Goal: Task Accomplishment & Management: Use online tool/utility

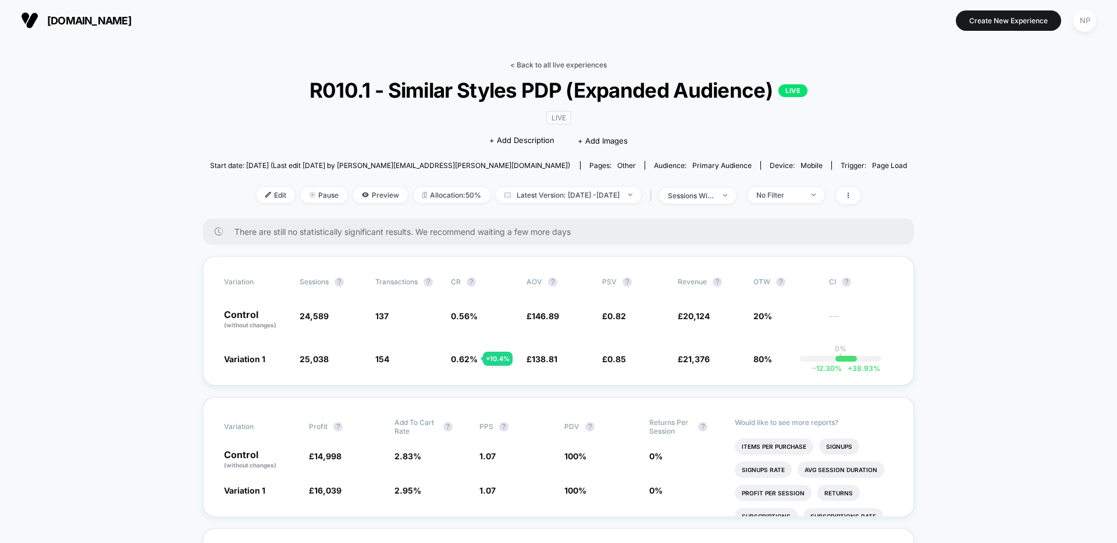
click at [555, 64] on link "< Back to all live experiences" at bounding box center [558, 64] width 97 height 9
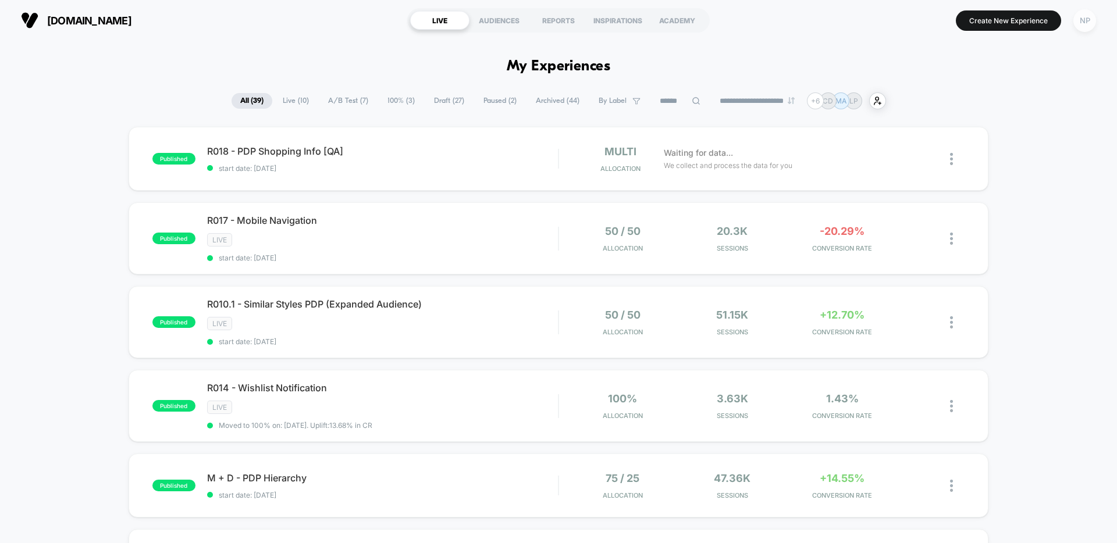
click at [1081, 27] on div "NP" at bounding box center [1084, 20] width 23 height 23
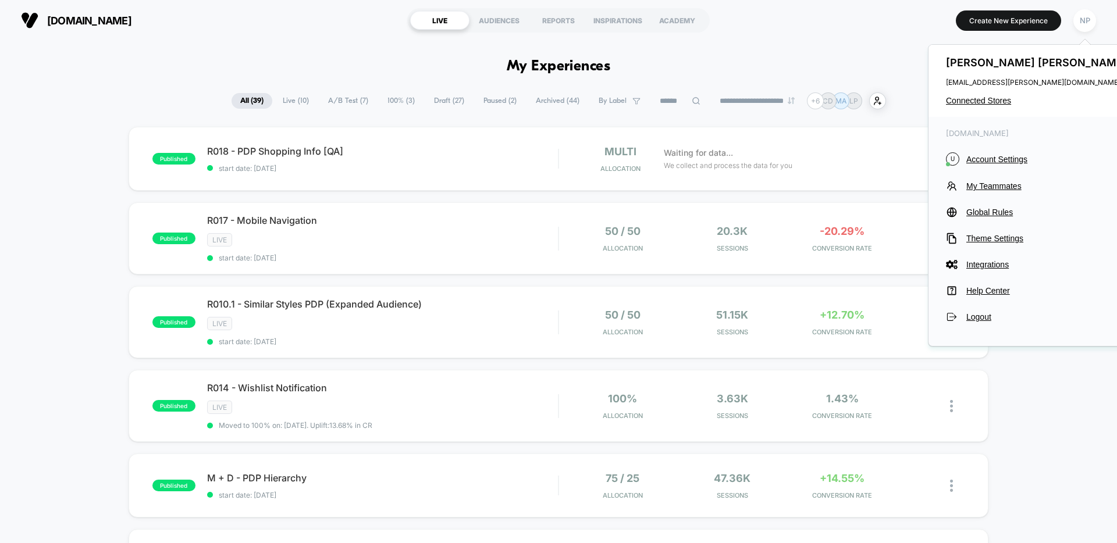
click at [973, 105] on div "Nick Phipps nick.phipps@vervaunt.com Connected Stores" at bounding box center [1037, 81] width 219 height 72
click at [973, 102] on span "Connected Stores" at bounding box center [1038, 100] width 184 height 9
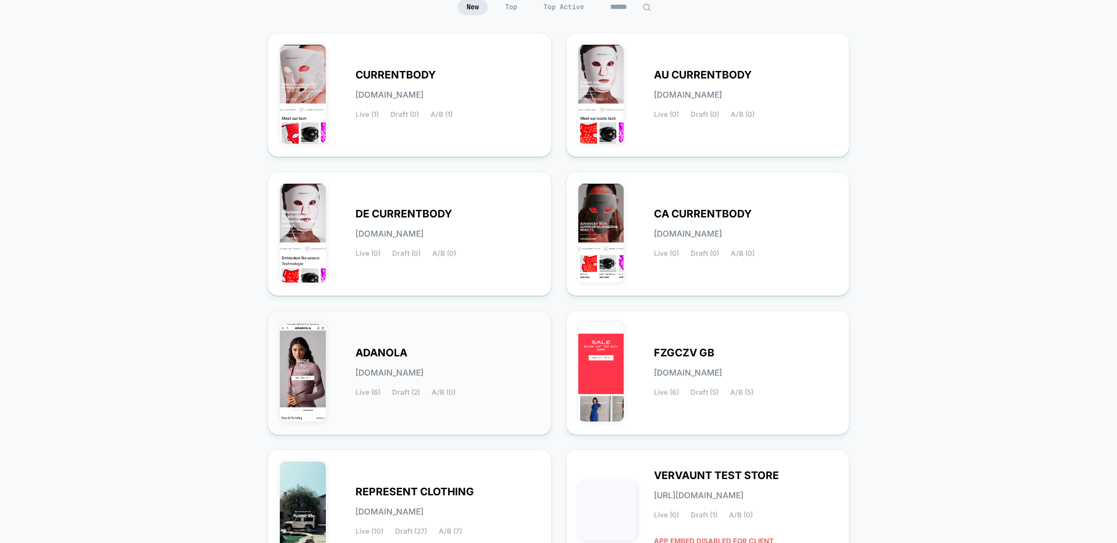
scroll to position [137, 0]
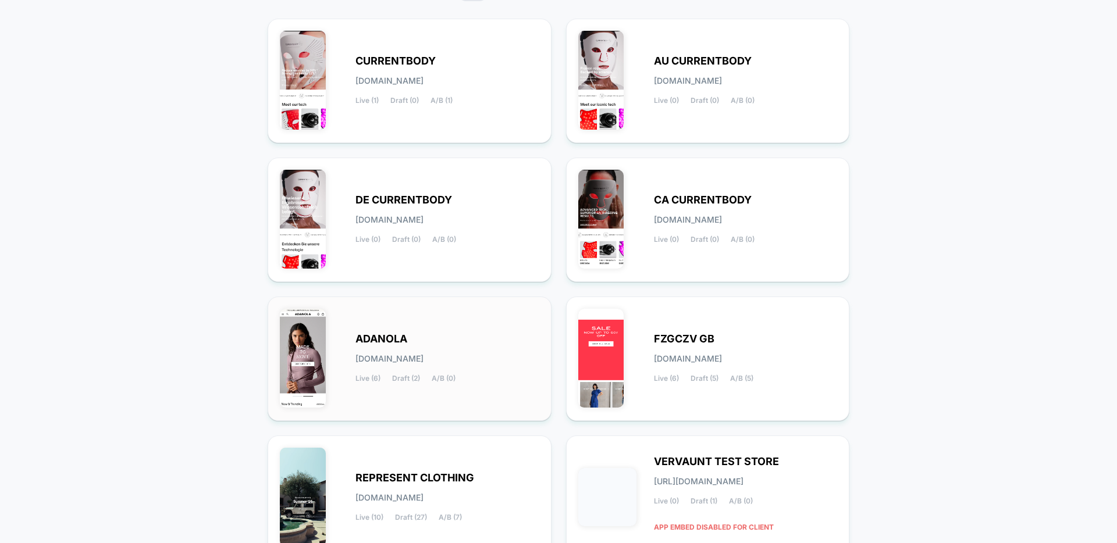
click at [467, 348] on div "ADANOLA adanola.myshopify.com Live (6) Draft (2) A/B (0)" at bounding box center [447, 359] width 184 height 48
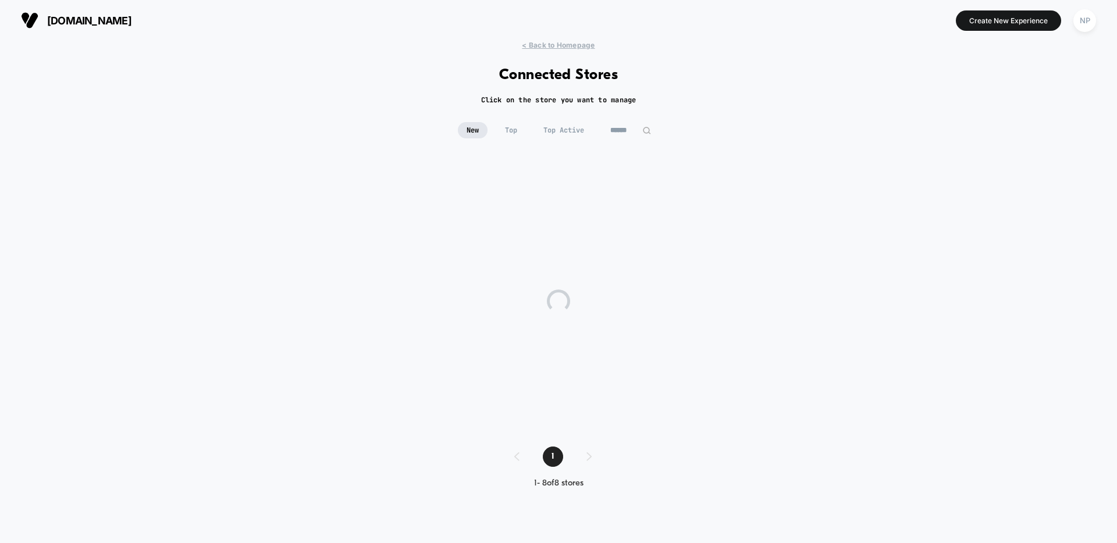
scroll to position [0, 0]
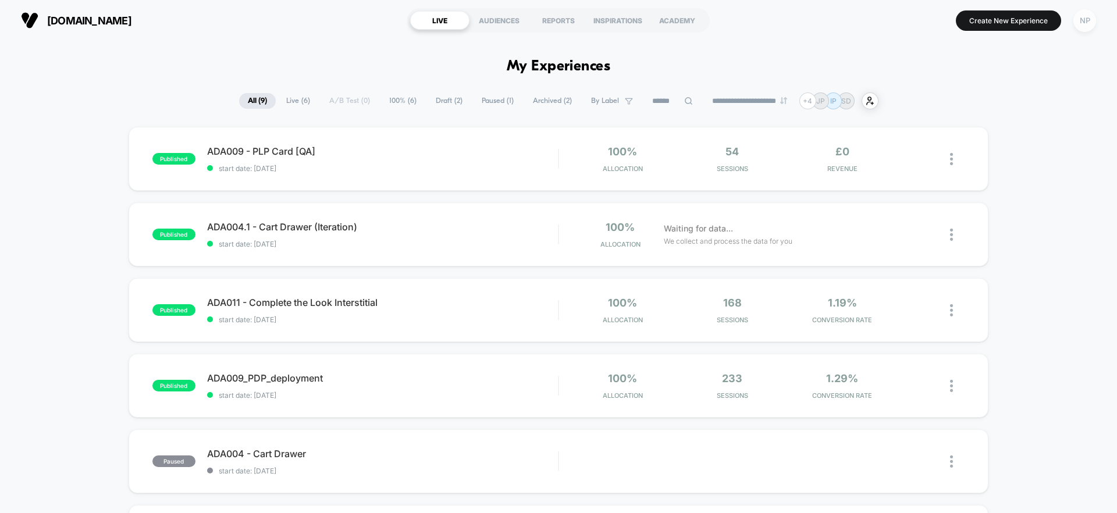
click at [1077, 23] on div "NP" at bounding box center [1084, 20] width 23 height 23
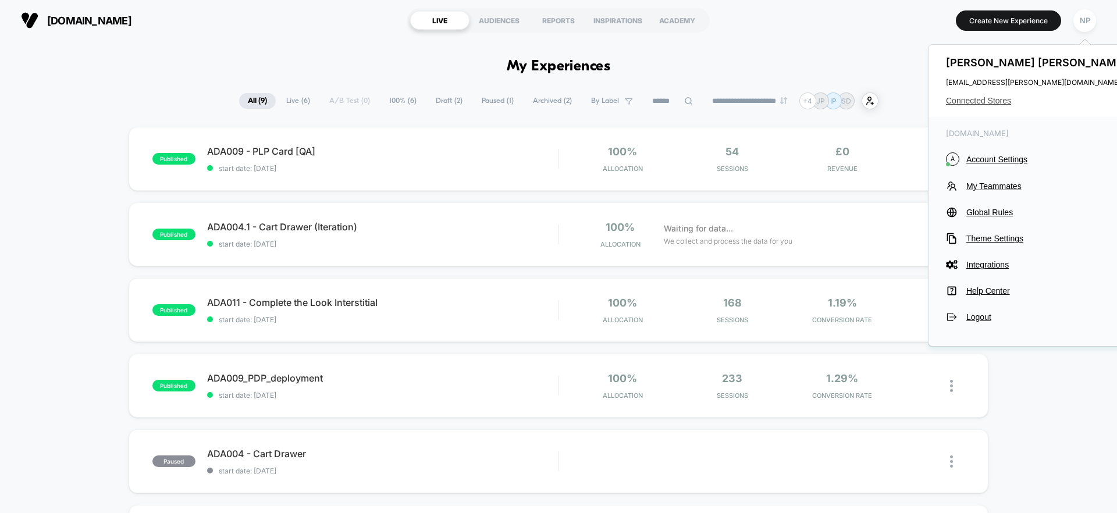
click at [975, 100] on span "Connected Stores" at bounding box center [1038, 100] width 184 height 9
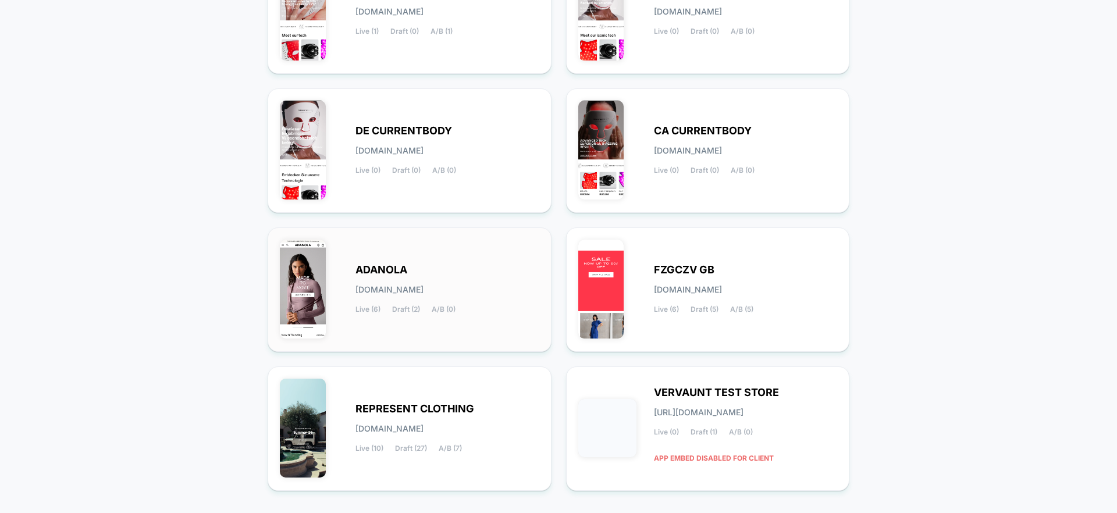
scroll to position [227, 0]
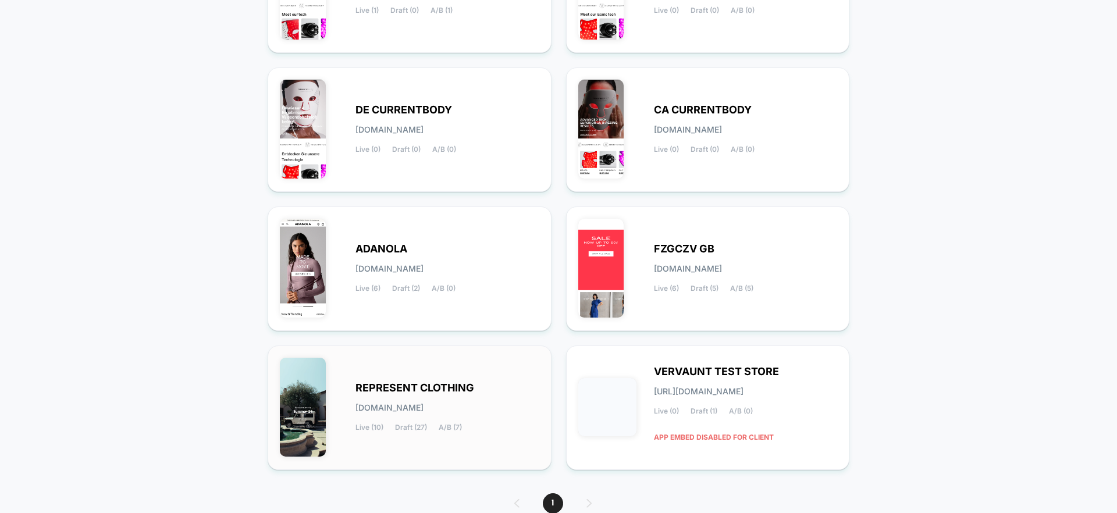
click at [470, 398] on div "REPRESENT CLOTHING represent-clothing.myshopify.com Live (10) Draft (27) A/B (7)" at bounding box center [447, 408] width 184 height 48
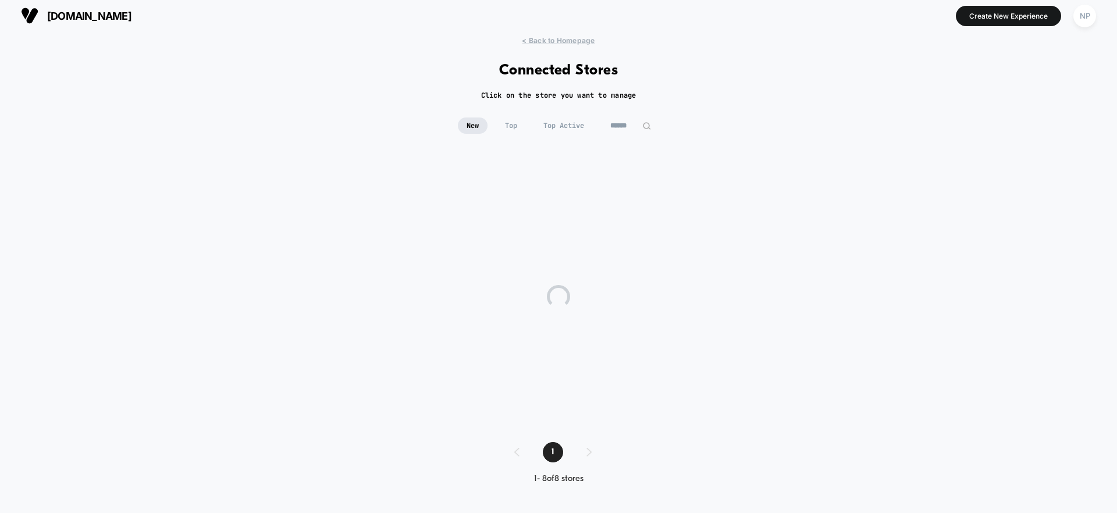
scroll to position [0, 0]
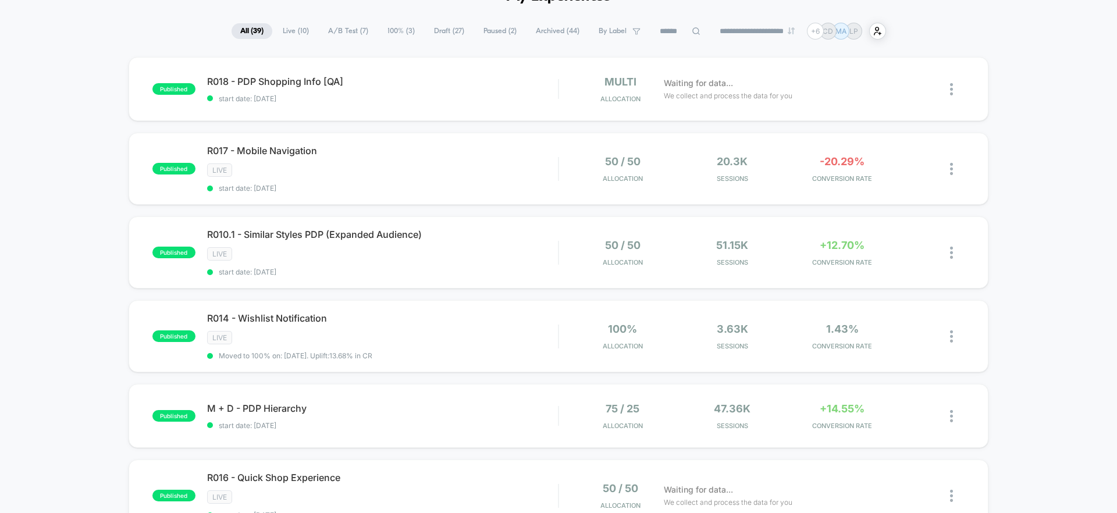
scroll to position [72, 0]
click at [525, 178] on div "R017 - Mobile Navigation Click to edit experience details Click to edit experie…" at bounding box center [382, 167] width 351 height 48
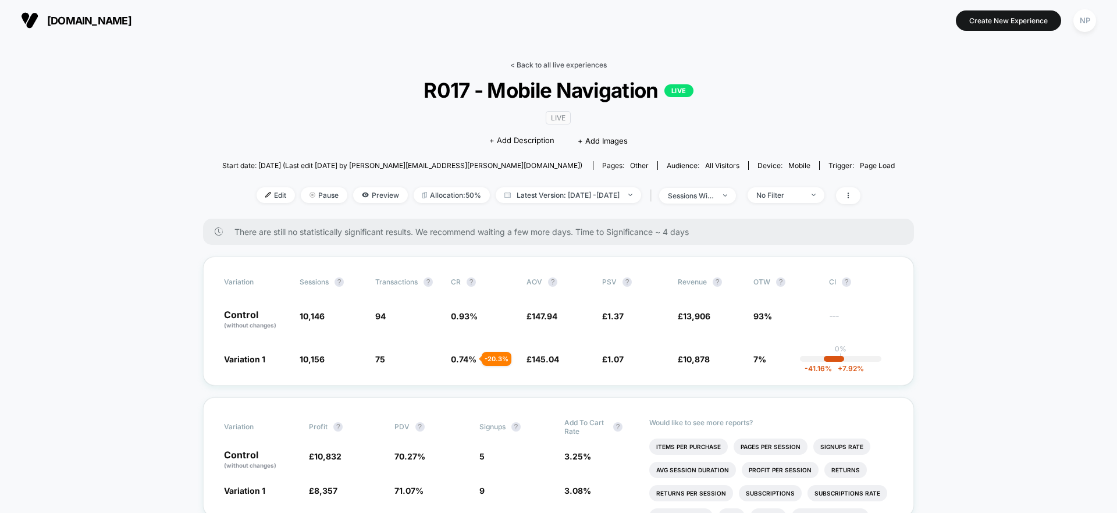
click at [550, 62] on link "< Back to all live experiences" at bounding box center [558, 64] width 97 height 9
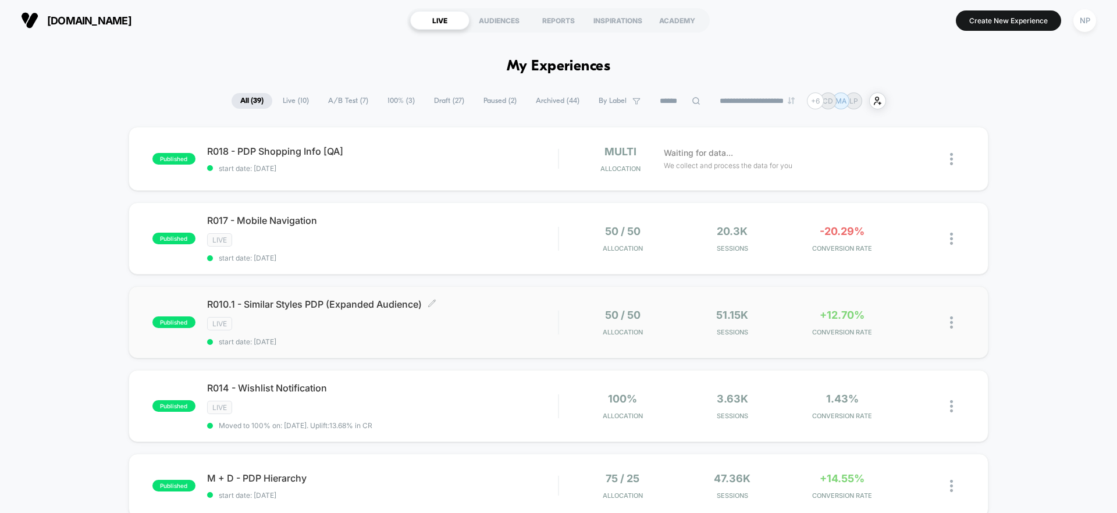
click at [484, 308] on span "R010.1 - Similar Styles PDP (Expanded Audience) Click to edit experience details" at bounding box center [382, 304] width 351 height 12
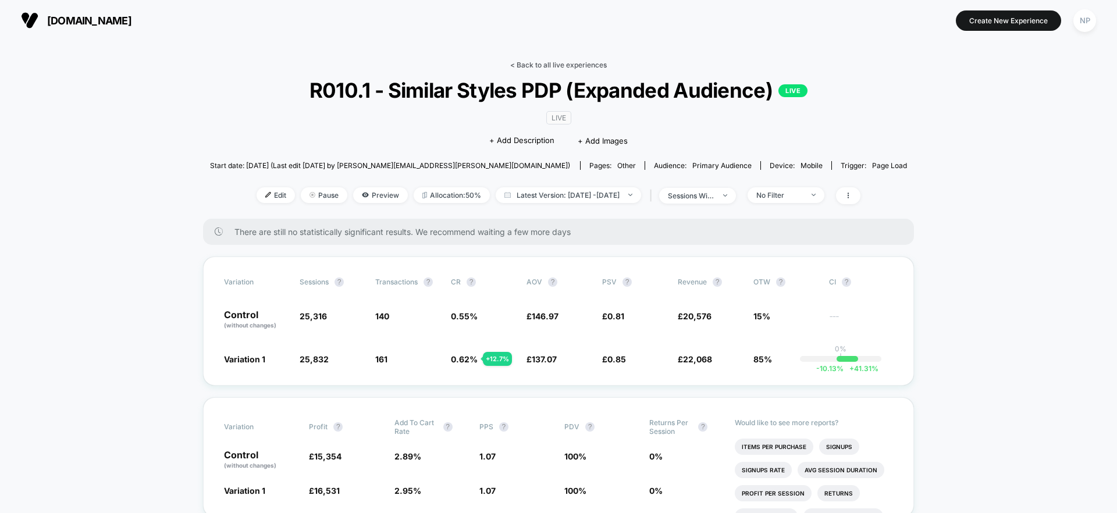
click at [538, 67] on link "< Back to all live experiences" at bounding box center [558, 64] width 97 height 9
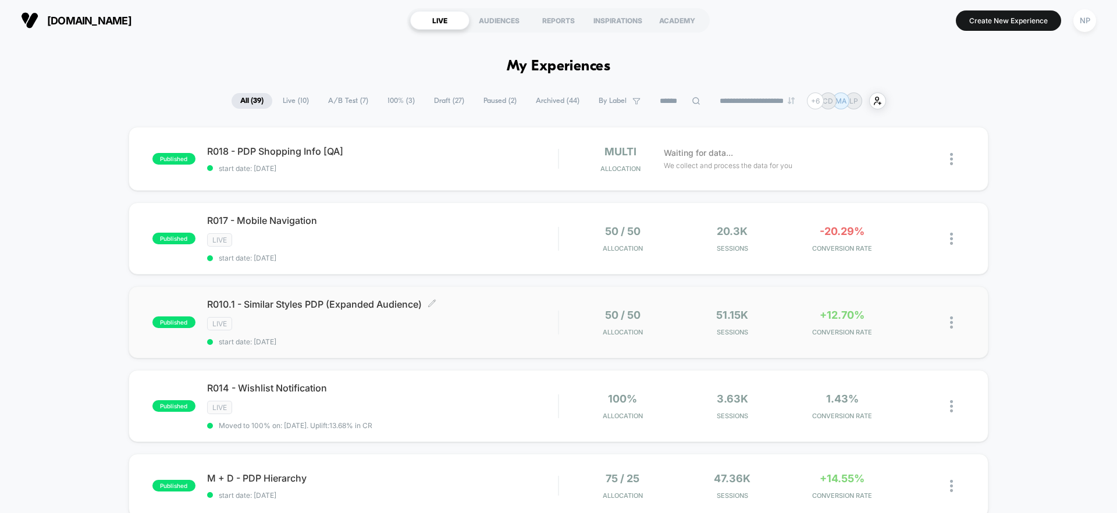
click at [498, 323] on div "LIVE" at bounding box center [382, 323] width 351 height 13
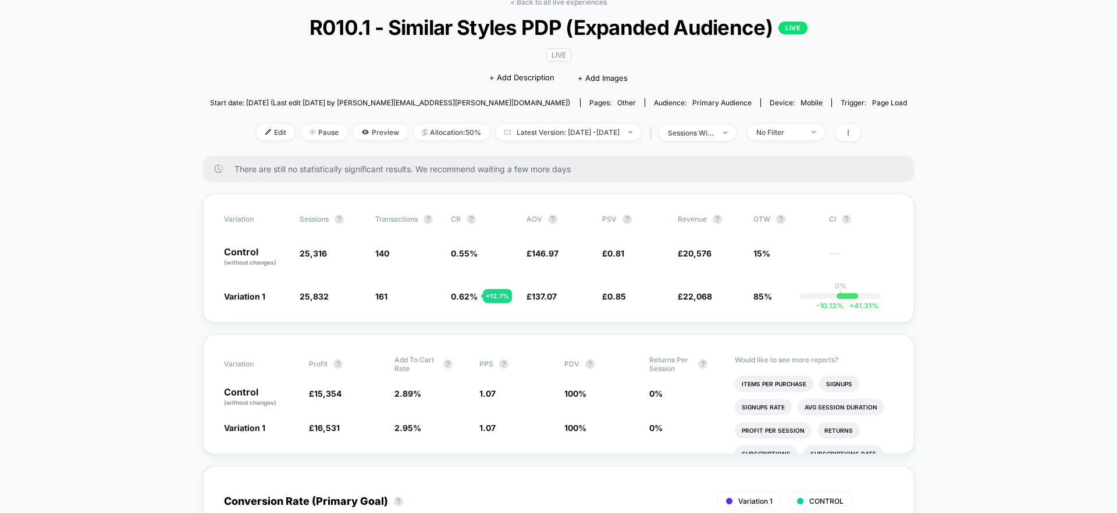
scroll to position [64, 0]
drag, startPoint x: 233, startPoint y: 168, endPoint x: 589, endPoint y: 175, distance: 356.6
click at [589, 175] on div "There are still no statistically significant results. We recommend waiting a fe…" at bounding box center [558, 168] width 711 height 26
click at [407, 169] on span "There are still no statistically significant results. We recommend waiting a fe…" at bounding box center [562, 168] width 656 height 10
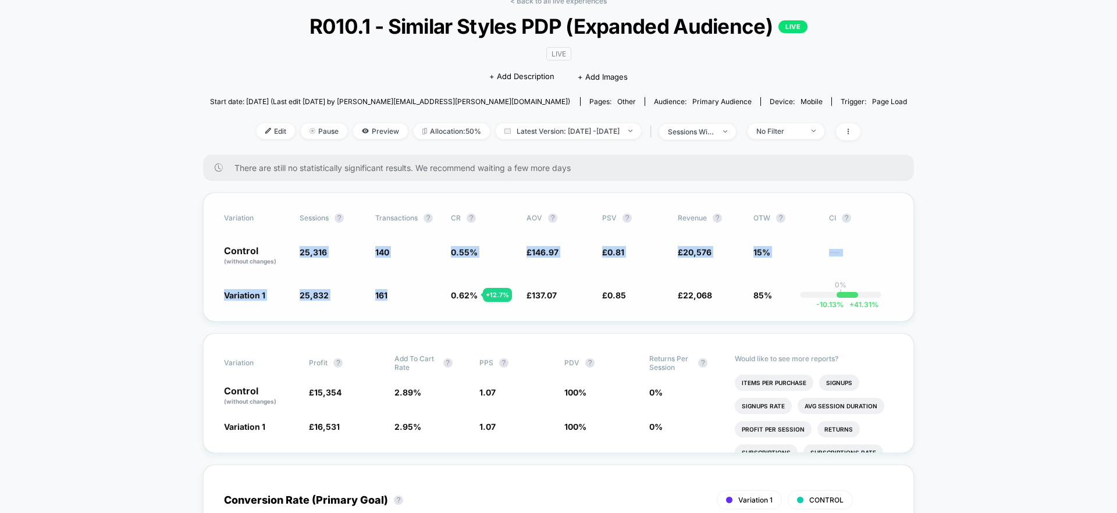
drag, startPoint x: 298, startPoint y: 251, endPoint x: 419, endPoint y: 300, distance: 130.5
click at [419, 300] on div "Variation Sessions ? Transactions ? CR ? AOV ? PSV ? Revenue ? OTW ? CI ? Contr…" at bounding box center [558, 257] width 711 height 129
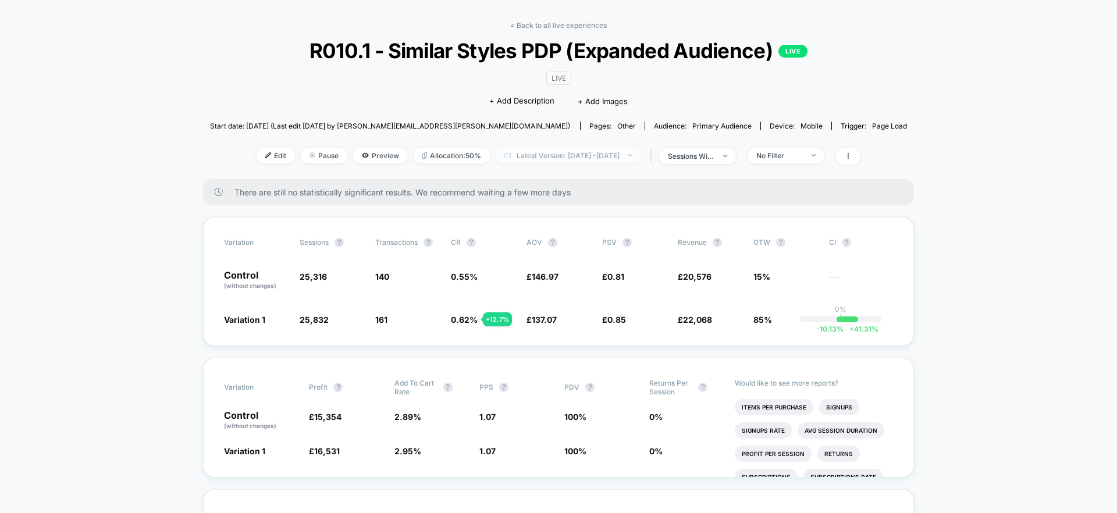
scroll to position [0, 0]
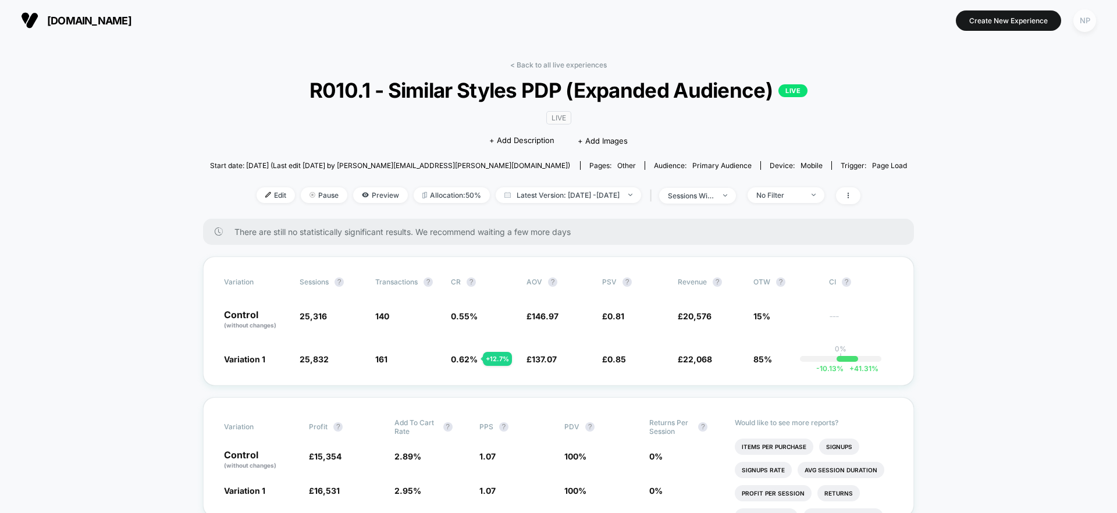
click at [1088, 20] on div "NP" at bounding box center [1084, 20] width 23 height 23
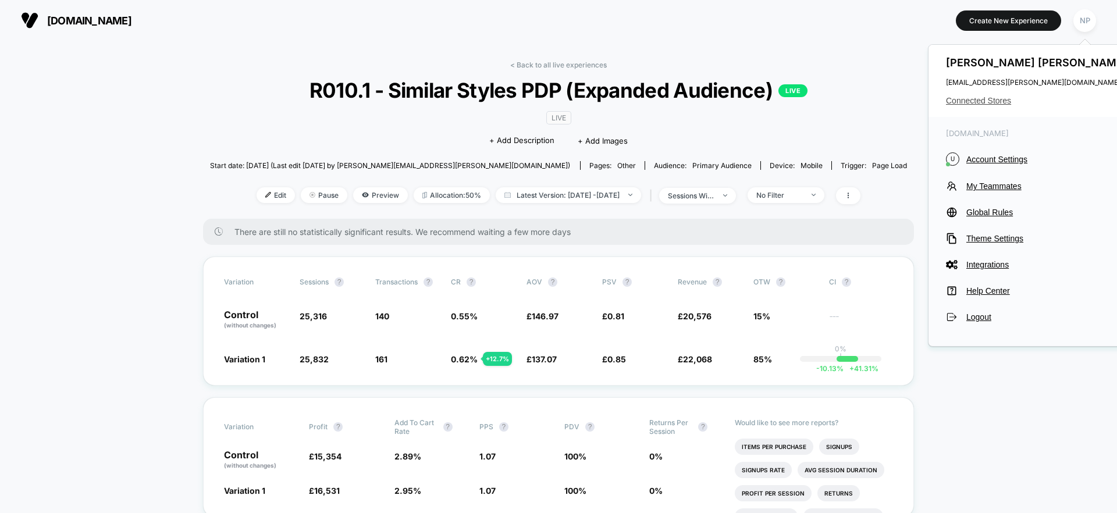
click at [981, 101] on span "Connected Stores" at bounding box center [1038, 100] width 184 height 9
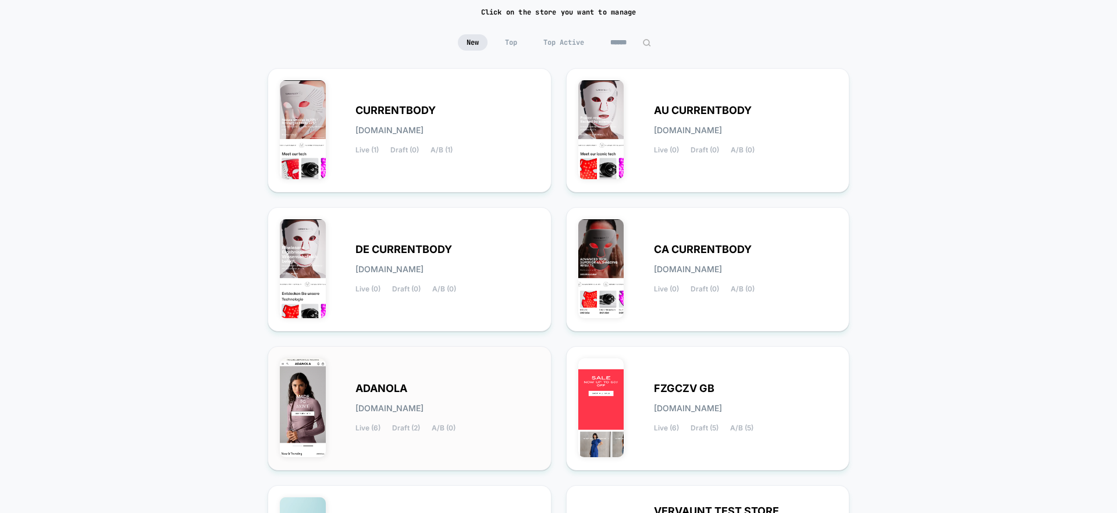
click at [441, 383] on div "ADANOLA adanola.myshopify.com Live (6) Draft (2) A/B (0)" at bounding box center [409, 408] width 259 height 100
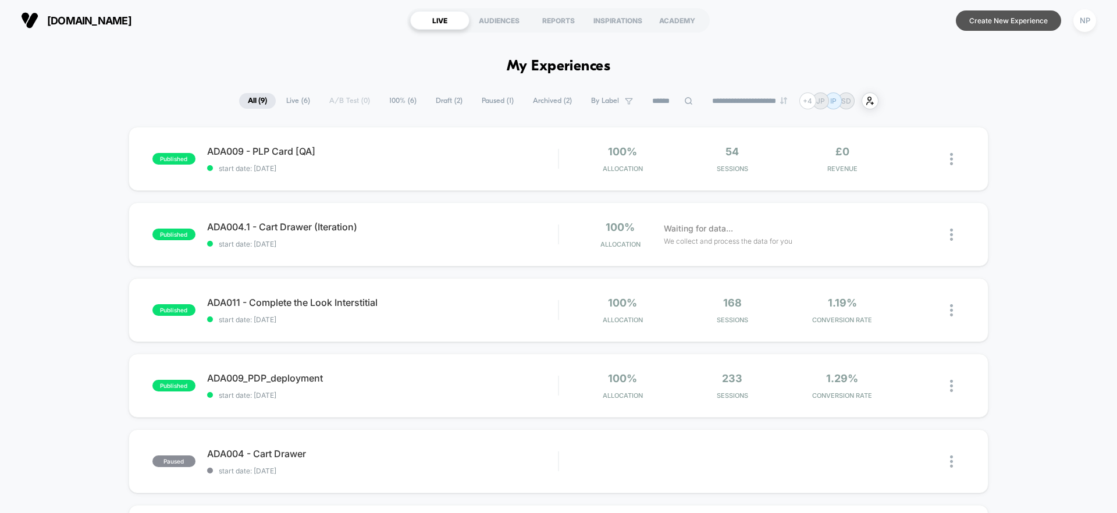
click at [982, 24] on button "Create New Experience" at bounding box center [1008, 20] width 105 height 20
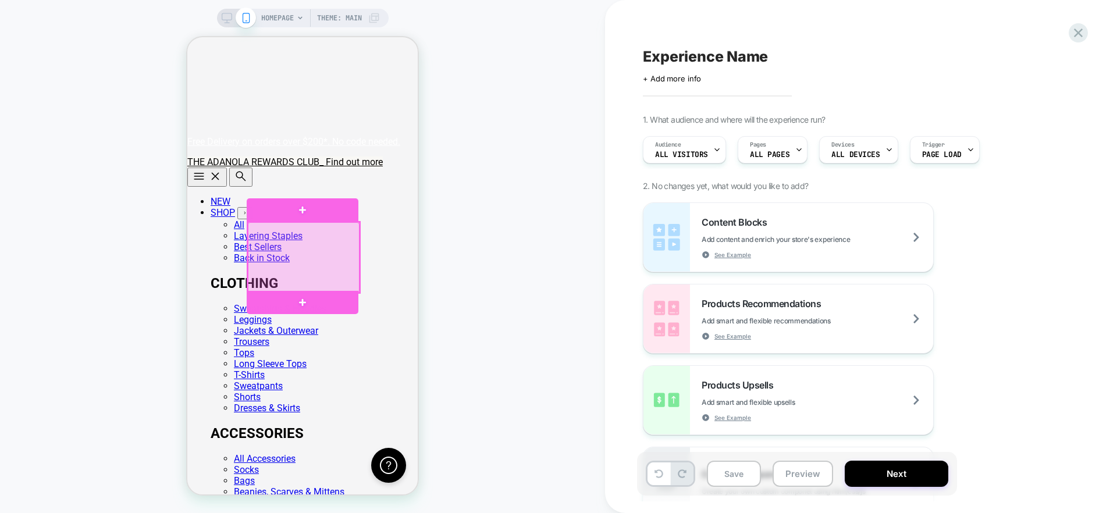
click at [278, 235] on div at bounding box center [304, 257] width 112 height 70
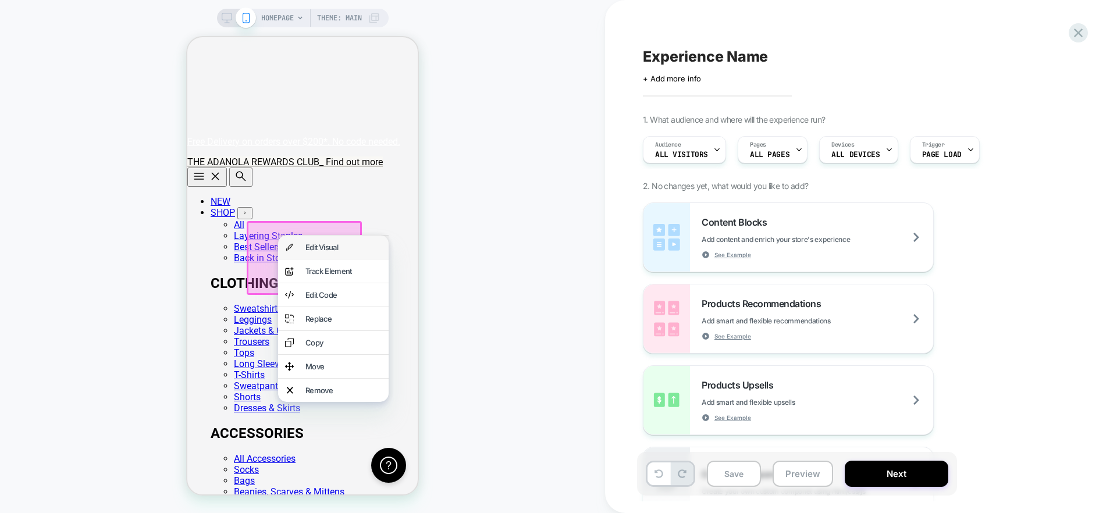
click at [339, 252] on div "Edit Visual" at bounding box center [343, 247] width 76 height 9
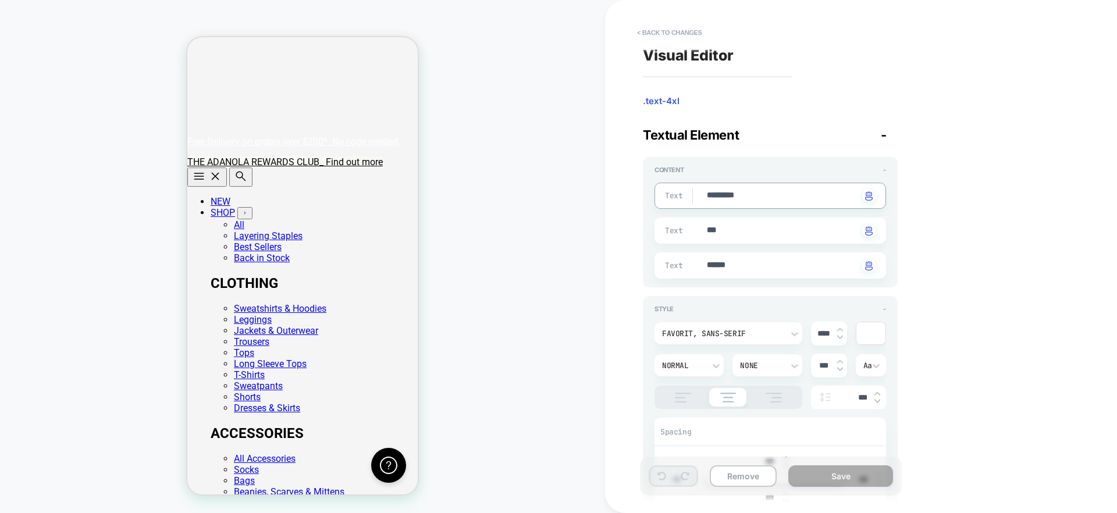
drag, startPoint x: 760, startPoint y: 195, endPoint x: 699, endPoint y: 197, distance: 61.7
click at [699, 197] on div "Text ********* Click to change to alternative text" at bounding box center [770, 196] width 232 height 26
click at [690, 138] on span "Textual Element" at bounding box center [691, 134] width 96 height 15
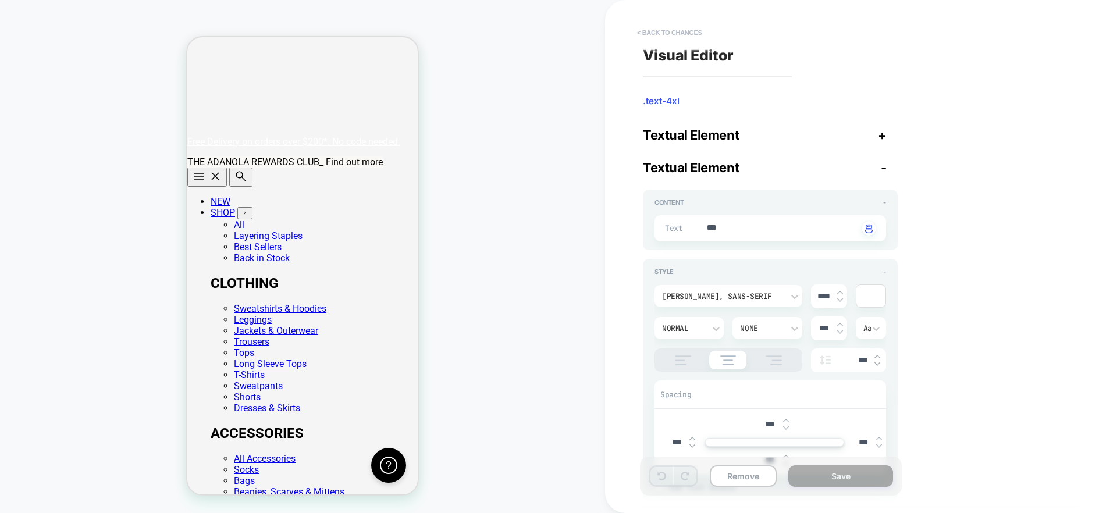
click at [688, 30] on button "< Back to changes" at bounding box center [669, 32] width 77 height 19
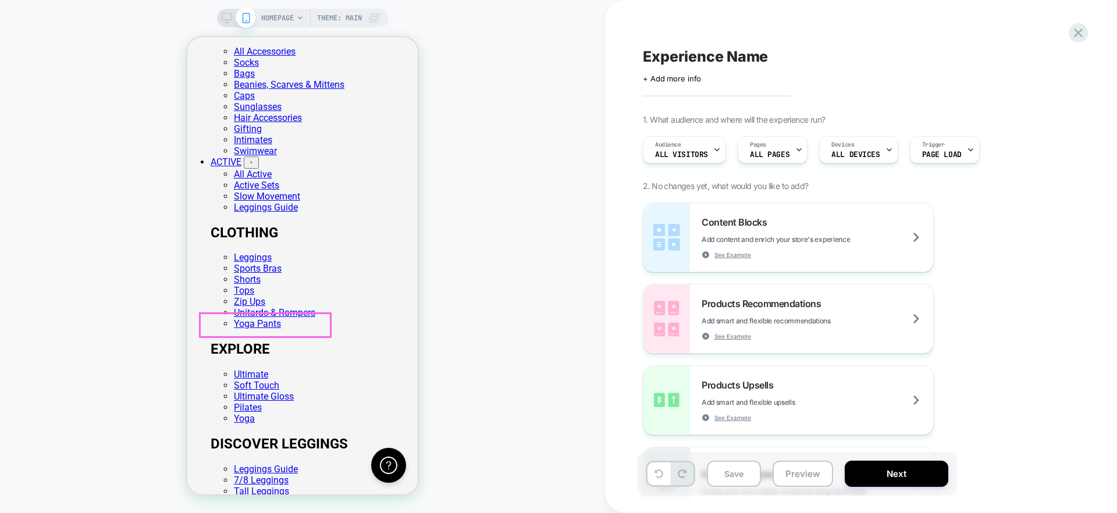
scroll to position [578, 0]
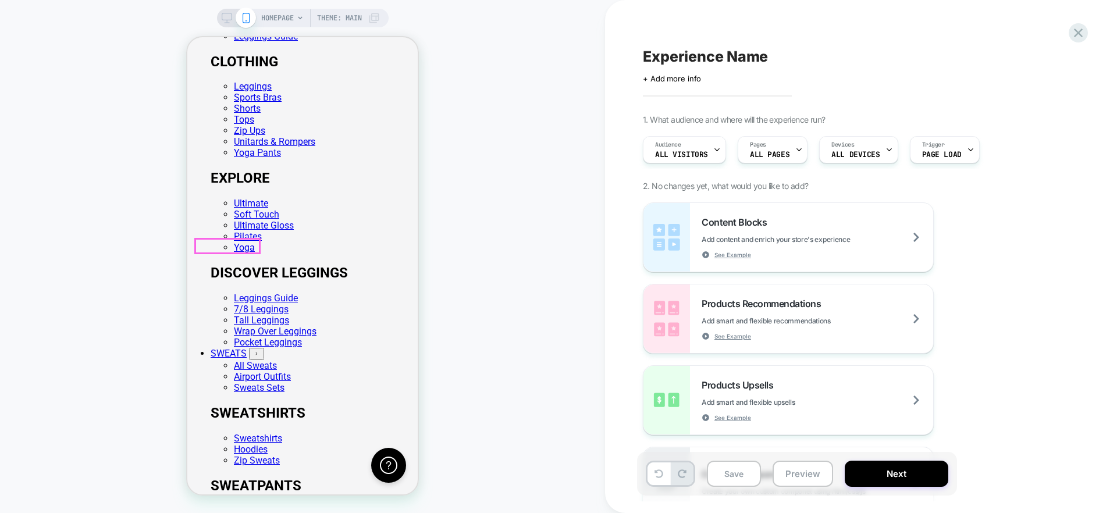
click at [234, 245] on div at bounding box center [227, 246] width 64 height 14
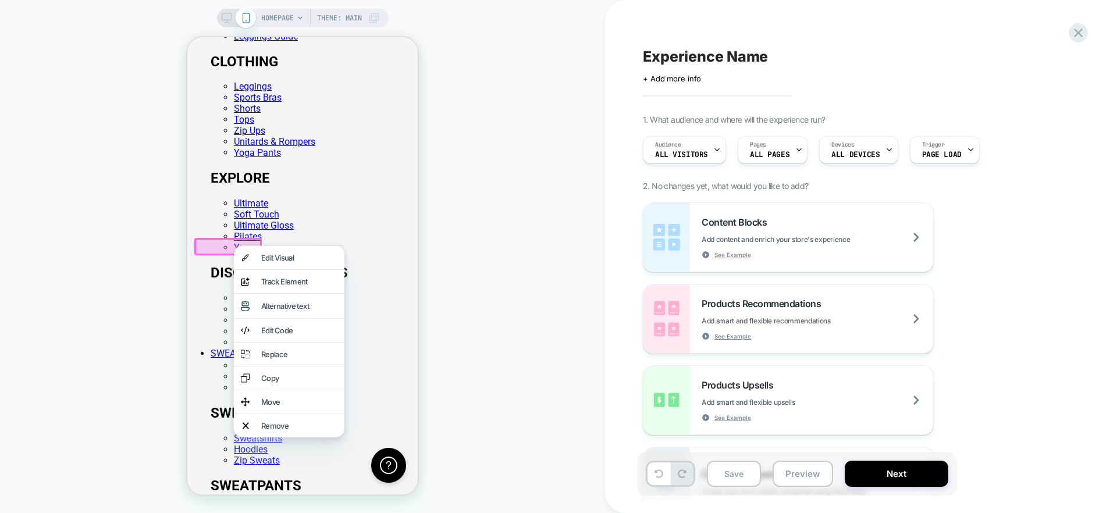
click at [315, 256] on div "Edit Visual" at bounding box center [299, 257] width 76 height 9
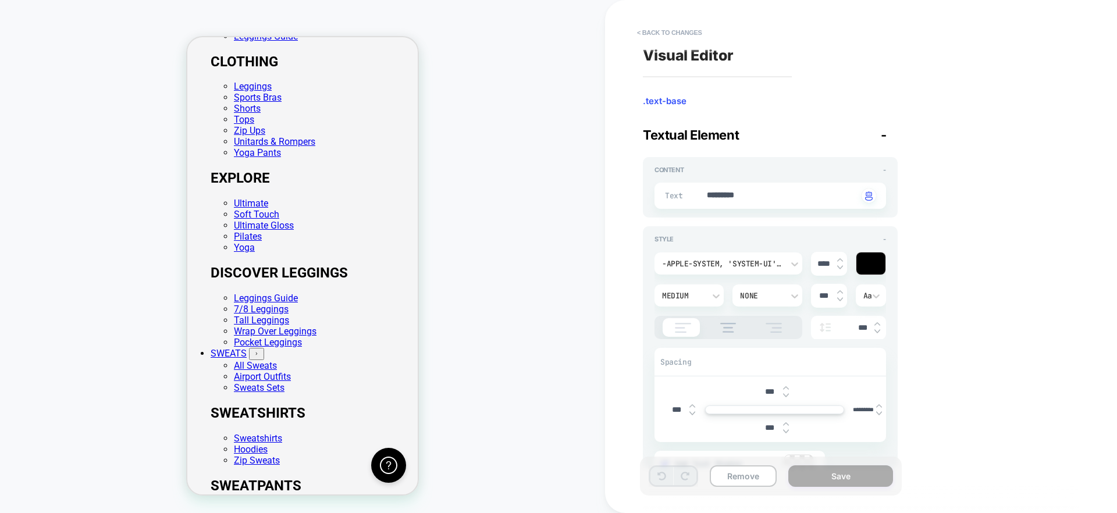
scroll to position [557, 0]
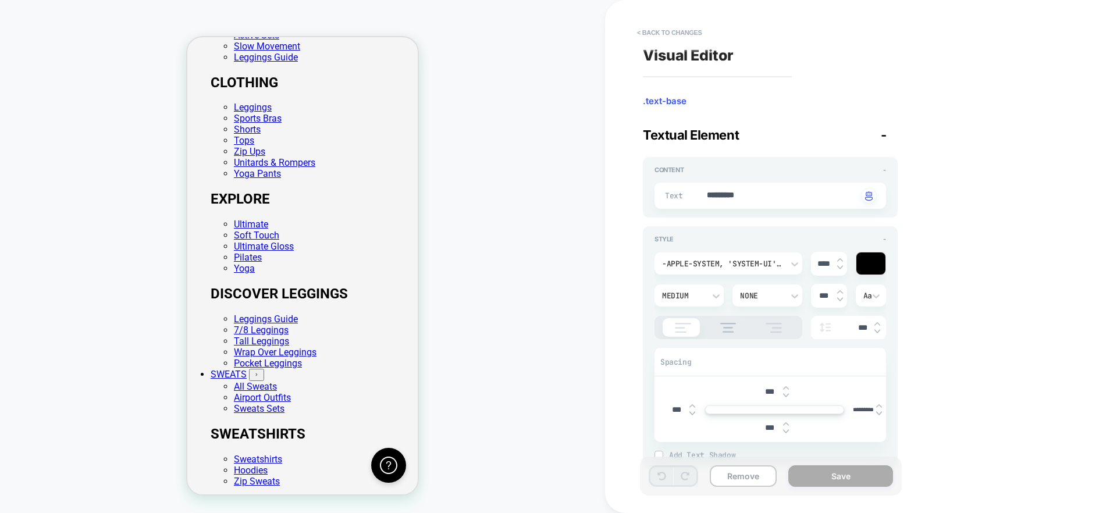
click at [740, 186] on div "Text ********* Click to change to alternative text" at bounding box center [770, 196] width 232 height 26
drag, startPoint x: 768, startPoint y: 195, endPoint x: 644, endPoint y: 199, distance: 123.9
type textarea "*"
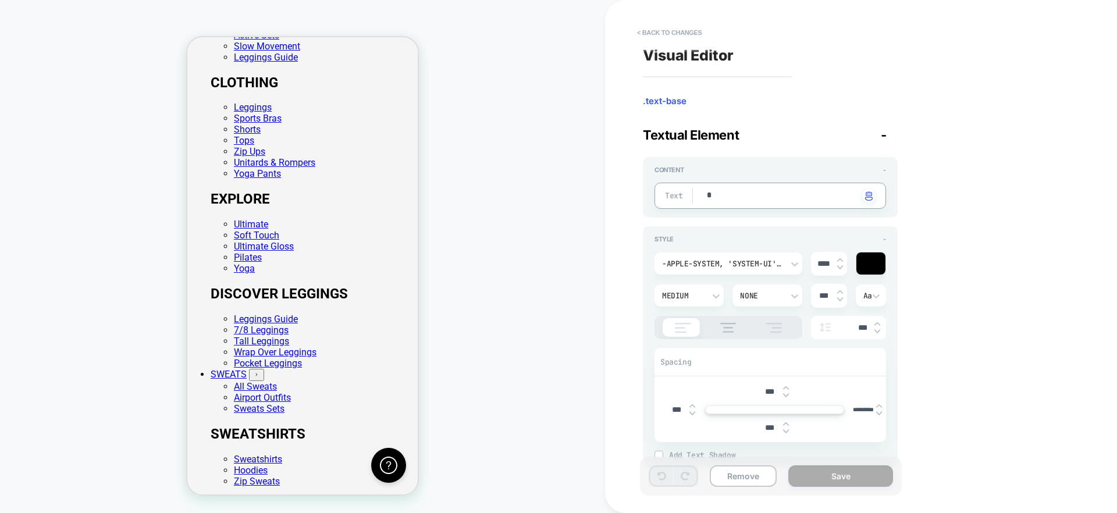
type textarea "*"
type textarea "**"
type textarea "*"
type textarea "***"
type textarea "*"
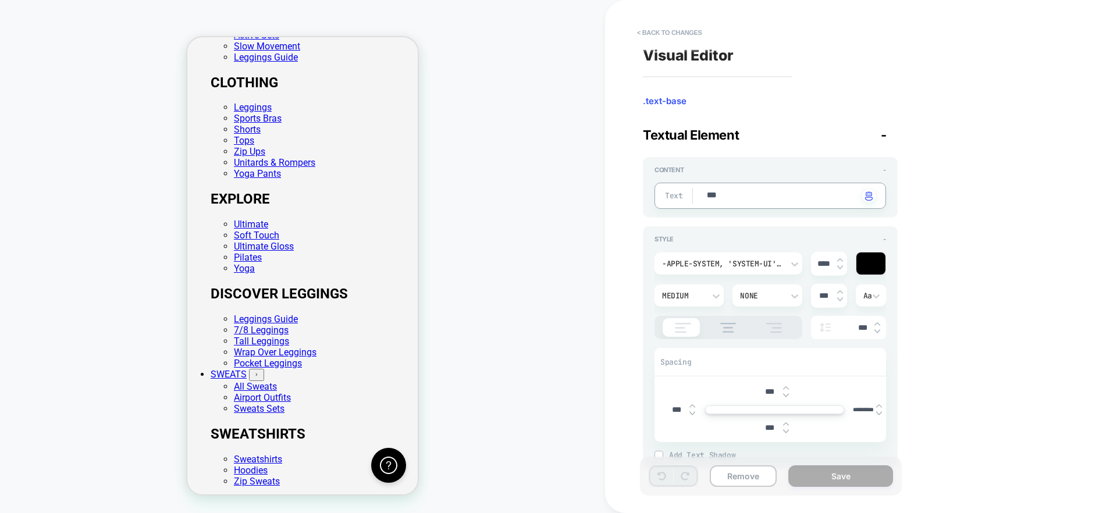
type textarea "****"
type textarea "*"
type textarea "*****"
type textarea "*"
type textarea "*******"
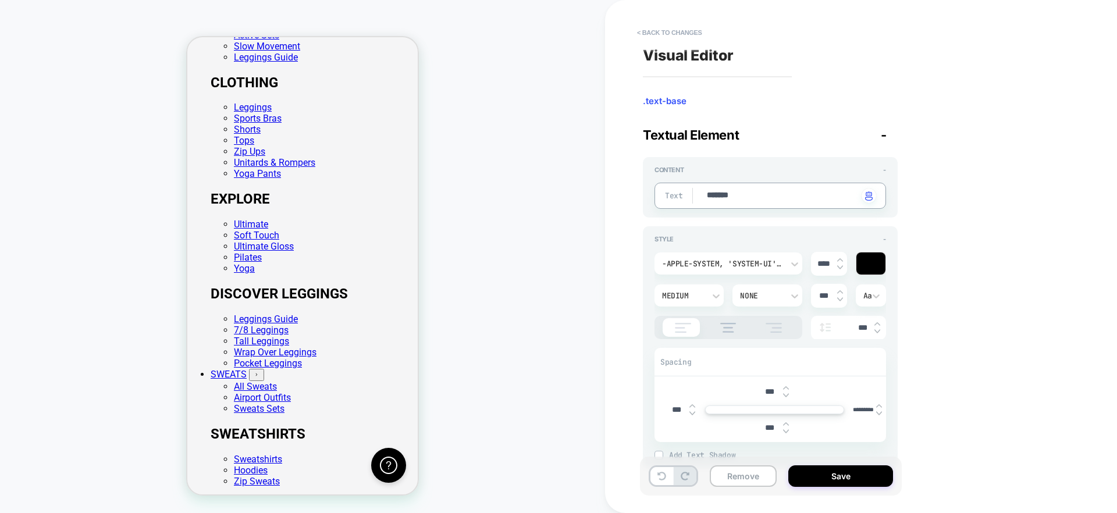
type textarea "*"
type textarea "*******"
drag, startPoint x: 818, startPoint y: 478, endPoint x: 807, endPoint y: 477, distance: 11.1
click at [818, 478] on button "Save" at bounding box center [840, 476] width 105 height 22
type textarea "*"
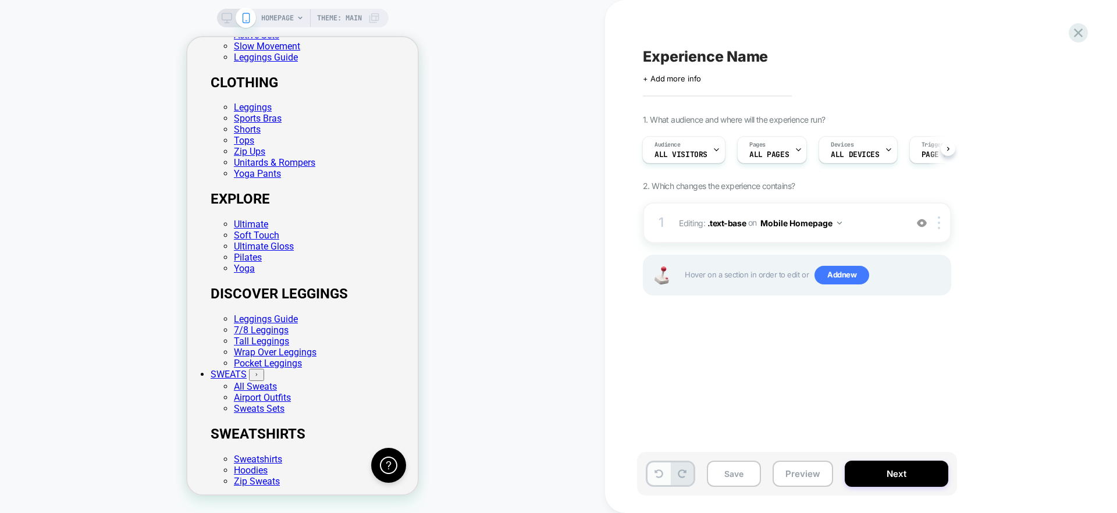
click at [657, 473] on icon at bounding box center [658, 473] width 9 height 9
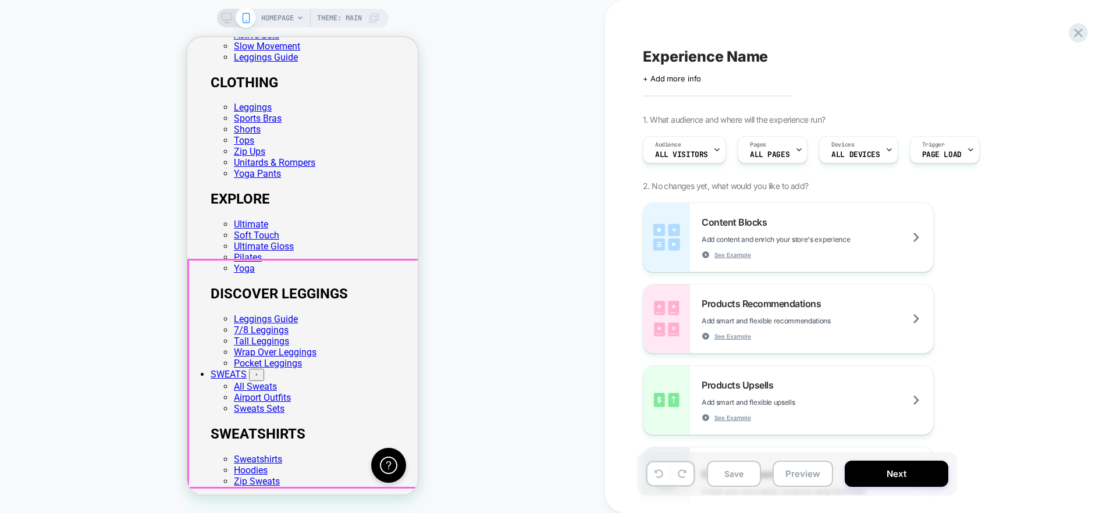
scroll to position [0, 230]
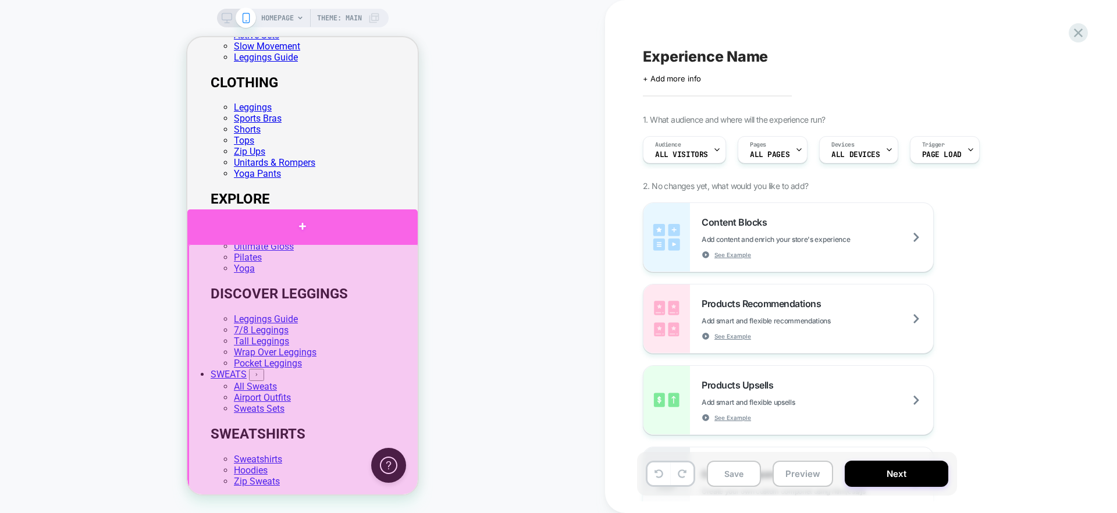
click at [301, 233] on div at bounding box center [302, 226] width 230 height 34
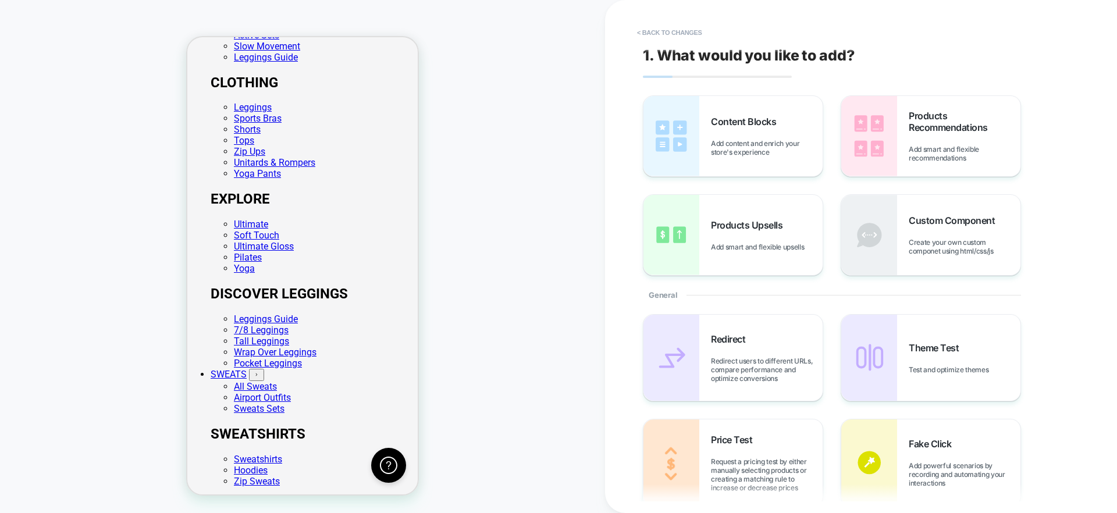
scroll to position [0, 0]
click at [749, 144] on span "Add content and enrich your store's experience" at bounding box center [767, 147] width 112 height 17
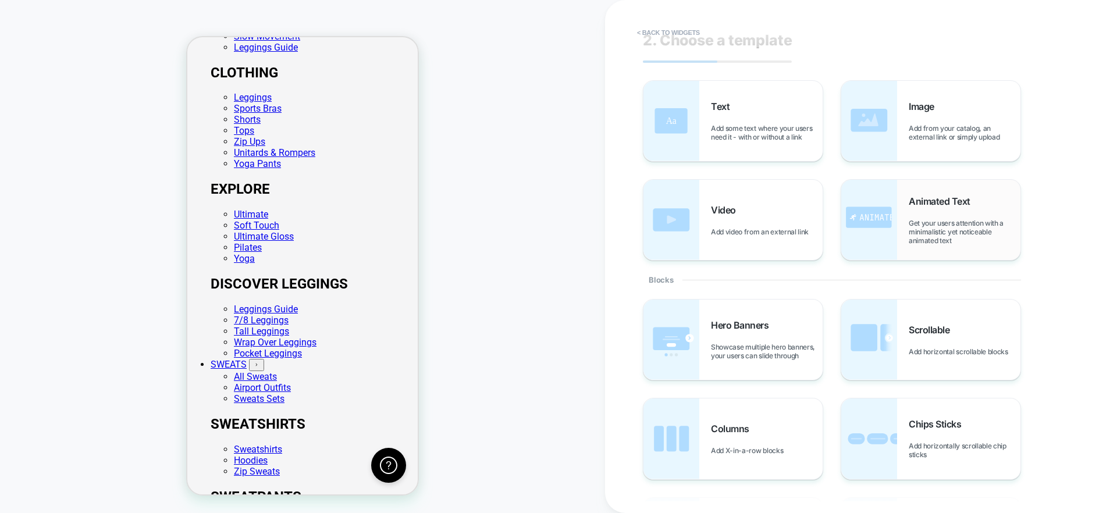
scroll to position [0, 16]
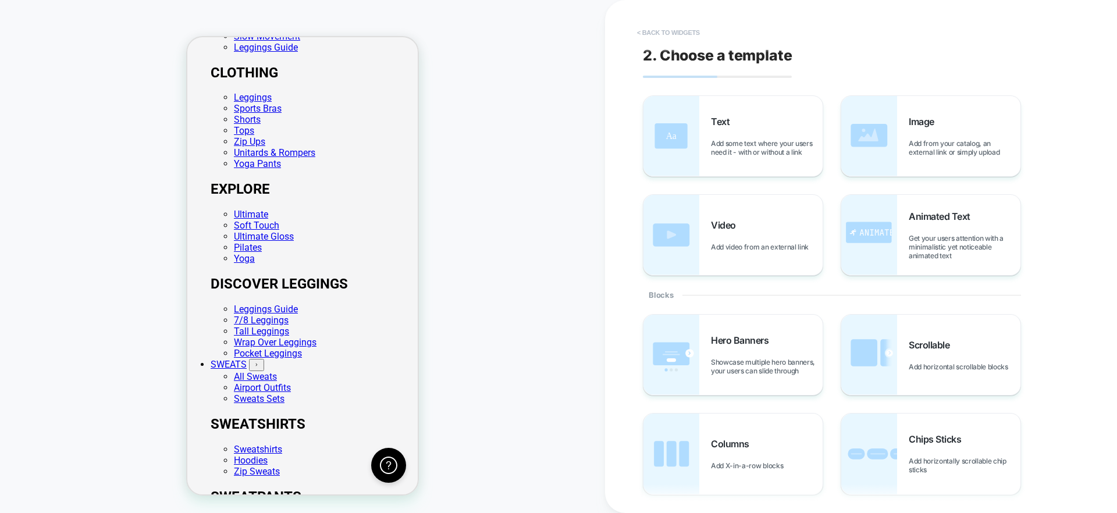
click at [688, 32] on button "< Back to widgets" at bounding box center [668, 32] width 74 height 19
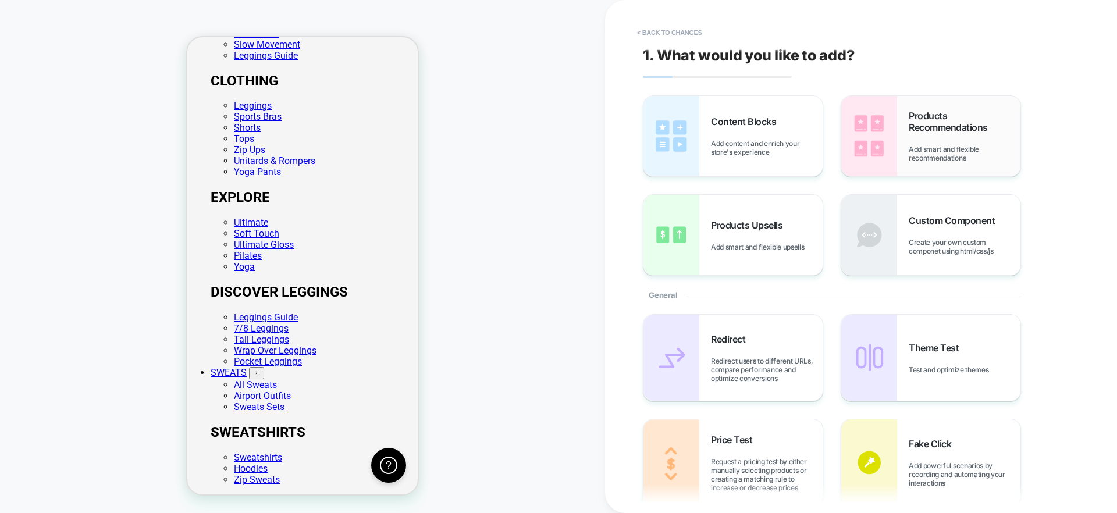
click at [936, 148] on span "Add smart and flexible recommendations" at bounding box center [965, 153] width 112 height 17
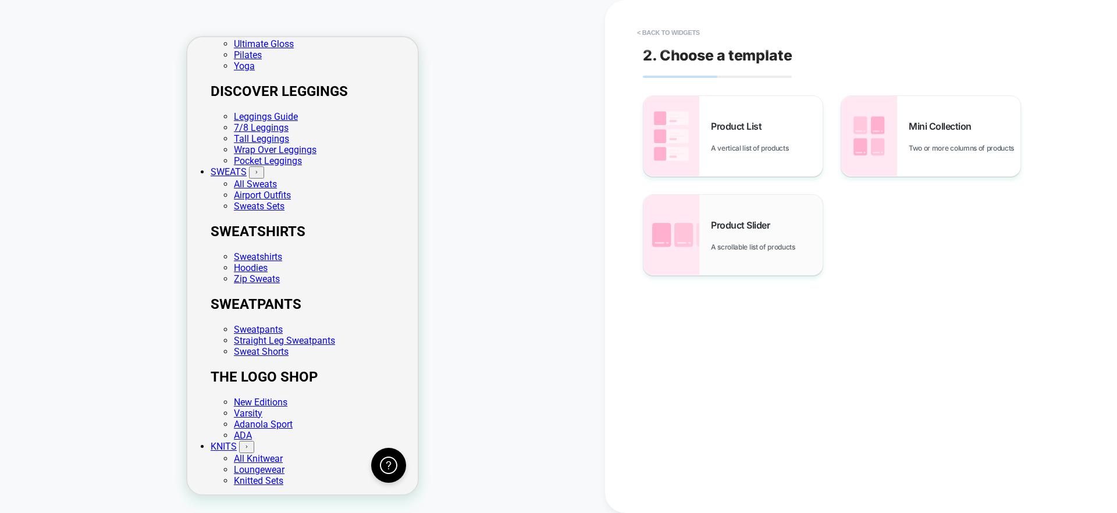
click at [758, 236] on div "Product Slider A scrollable list of products" at bounding box center [767, 235] width 112 height 32
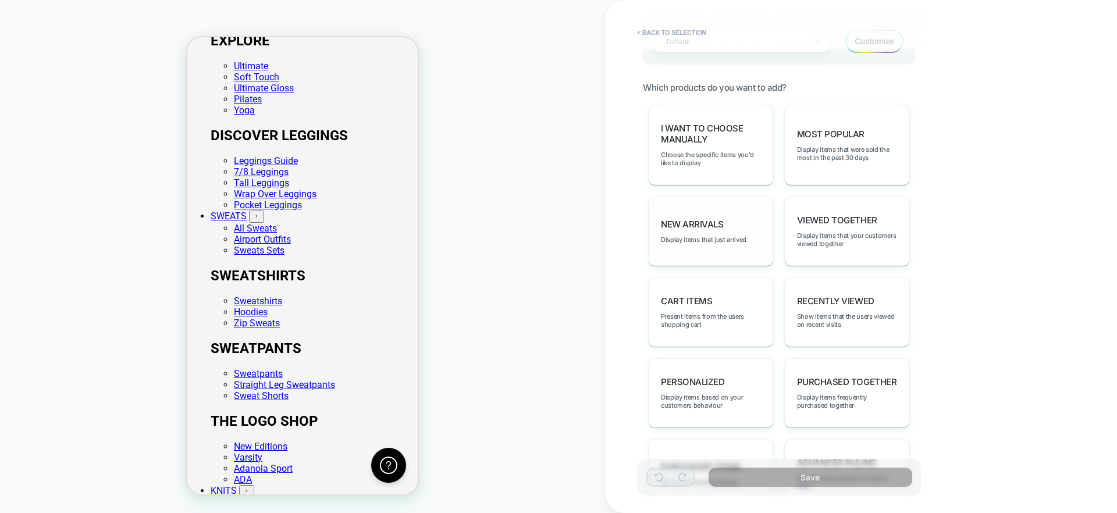
click at [704, 227] on span "New Arrivals" at bounding box center [692, 224] width 62 height 11
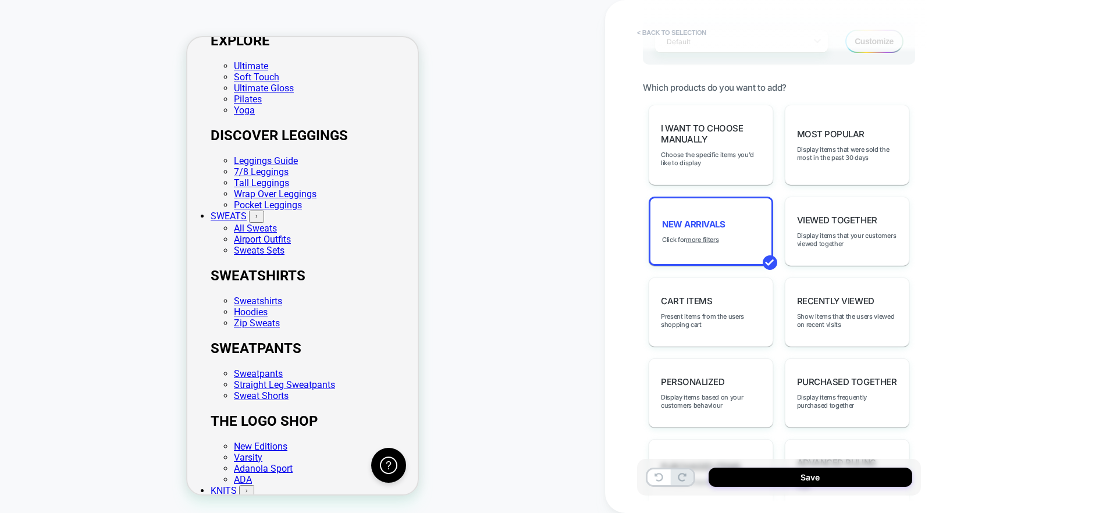
click at [667, 30] on button "< Back to selection" at bounding box center [671, 32] width 81 height 19
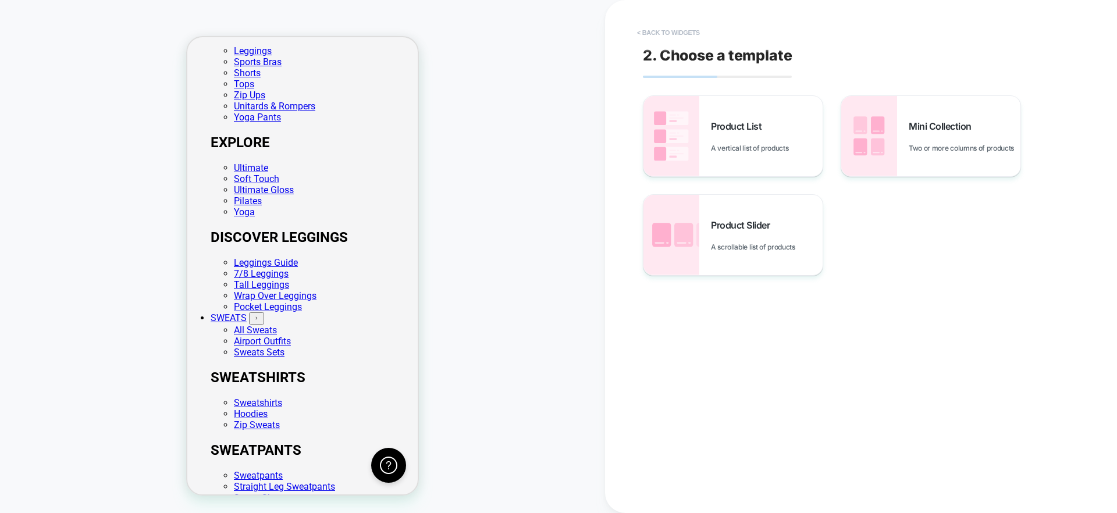
click at [683, 31] on button "< Back to widgets" at bounding box center [668, 32] width 74 height 19
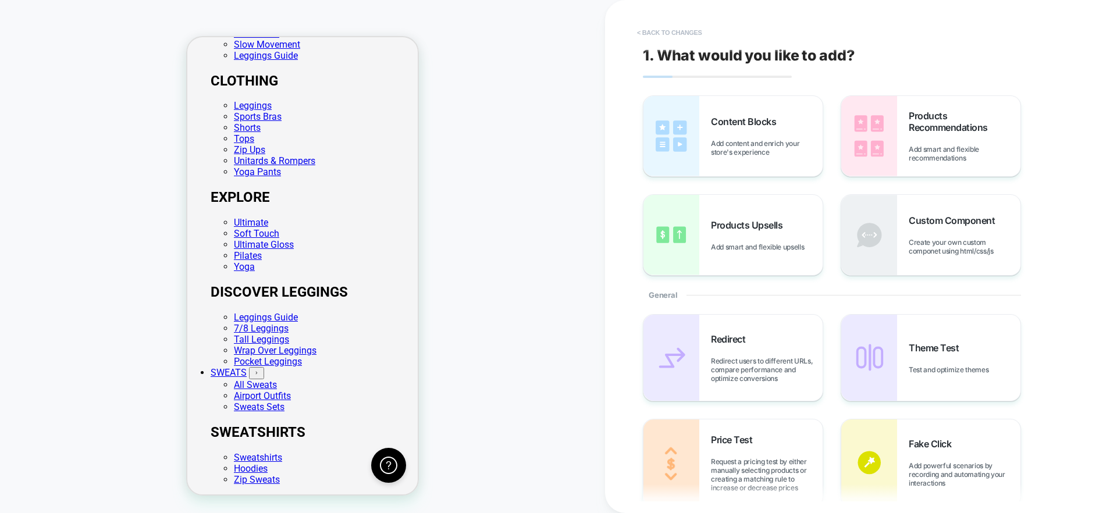
click at [673, 30] on button "< Back to changes" at bounding box center [669, 32] width 77 height 19
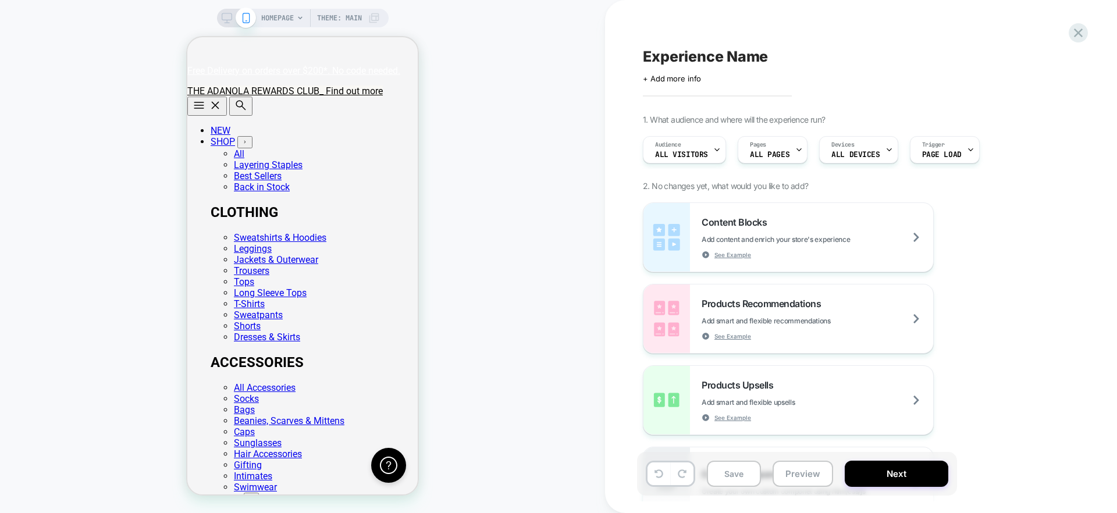
click at [224, 22] on icon at bounding box center [227, 18] width 10 height 10
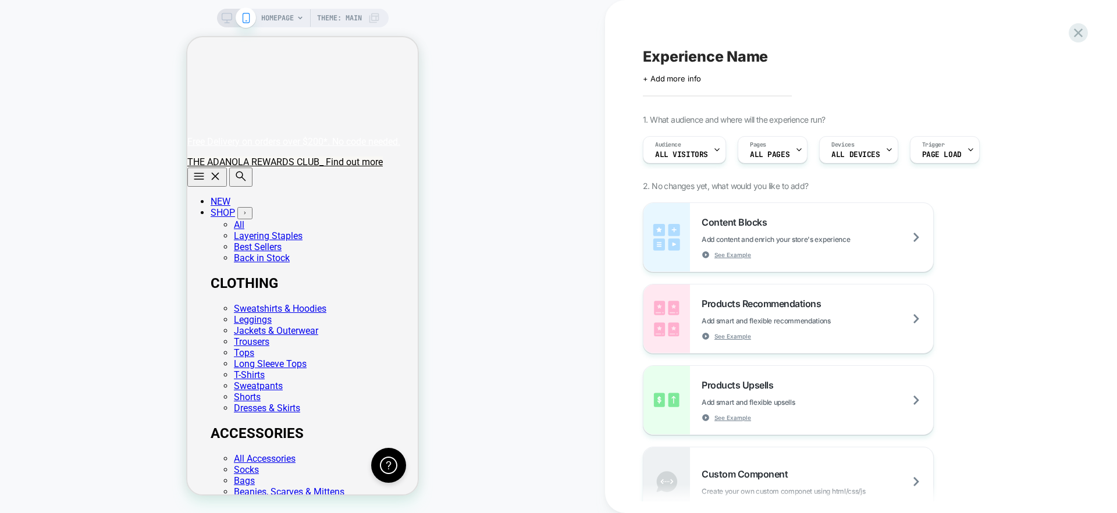
scroll to position [0, 230]
click at [1078, 31] on icon at bounding box center [1078, 33] width 9 height 9
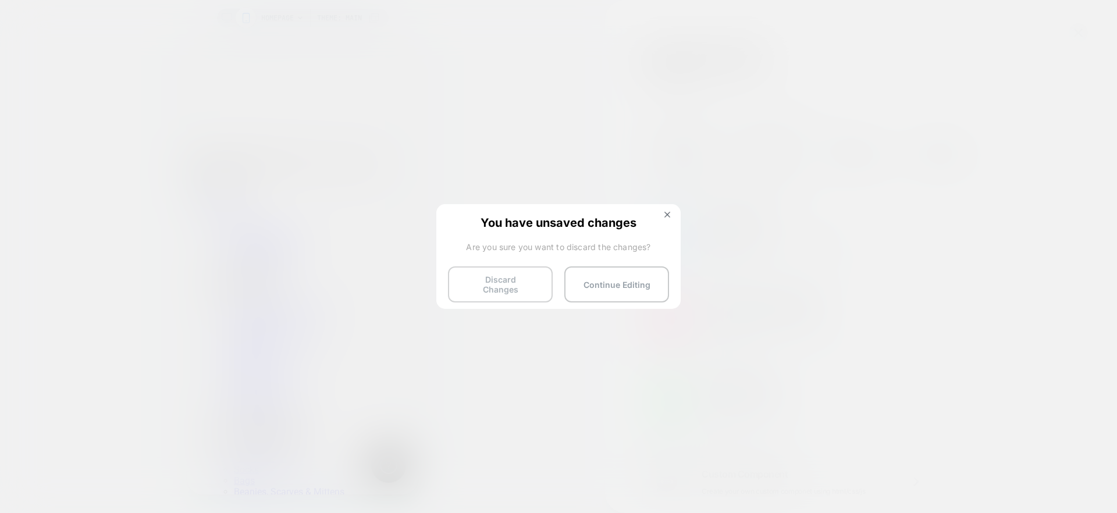
click at [495, 279] on button "Discard Changes" at bounding box center [500, 284] width 105 height 36
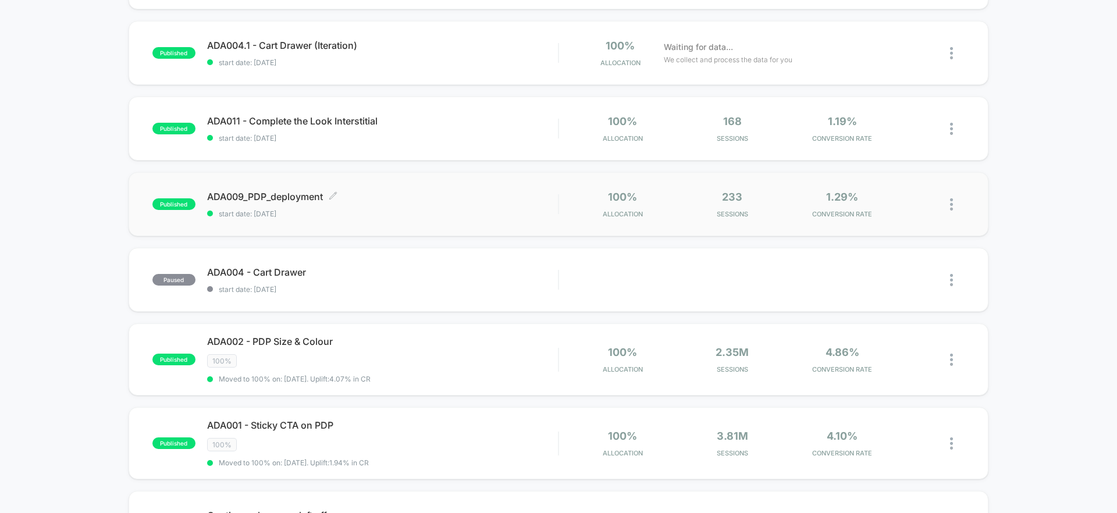
scroll to position [183, 0]
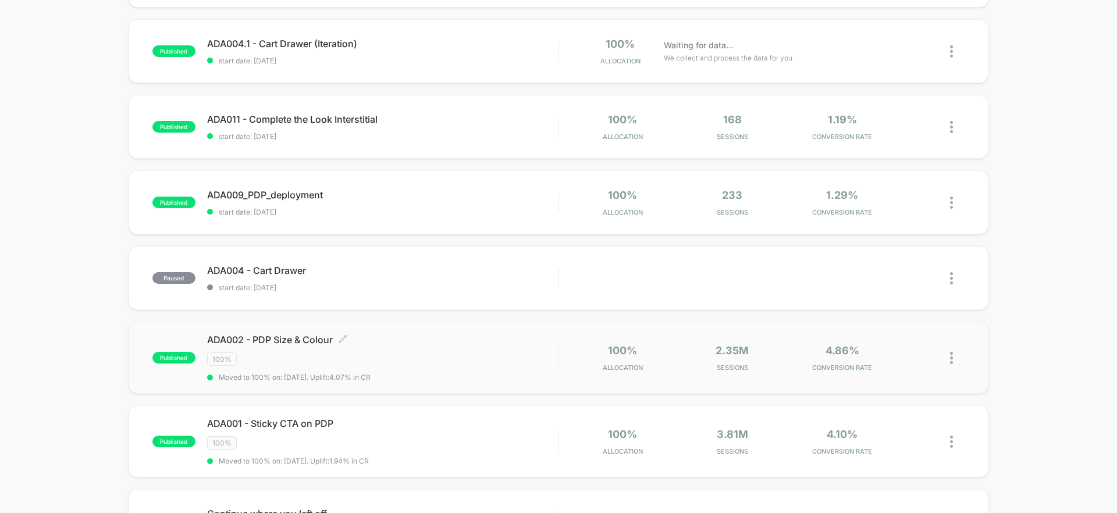
click at [414, 353] on div "100%" at bounding box center [382, 359] width 351 height 13
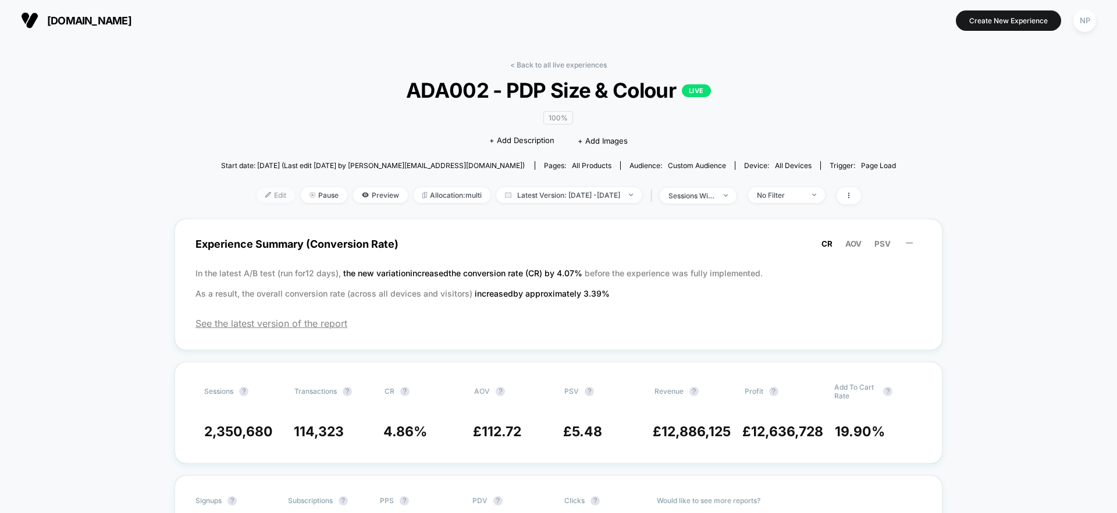
click at [257, 200] on span "Edit" at bounding box center [276, 195] width 38 height 16
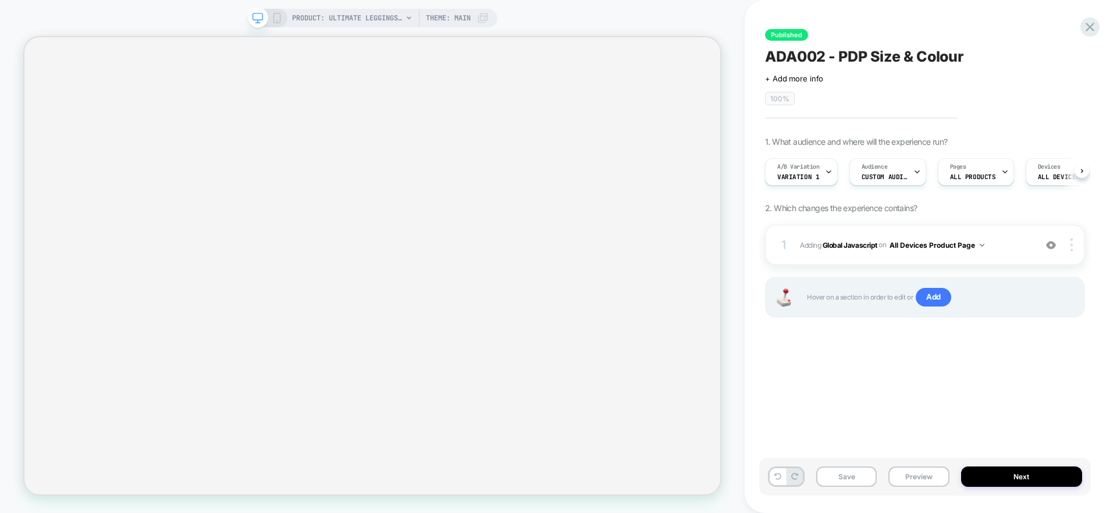
click at [895, 175] on span "Custom Audience" at bounding box center [884, 177] width 47 height 8
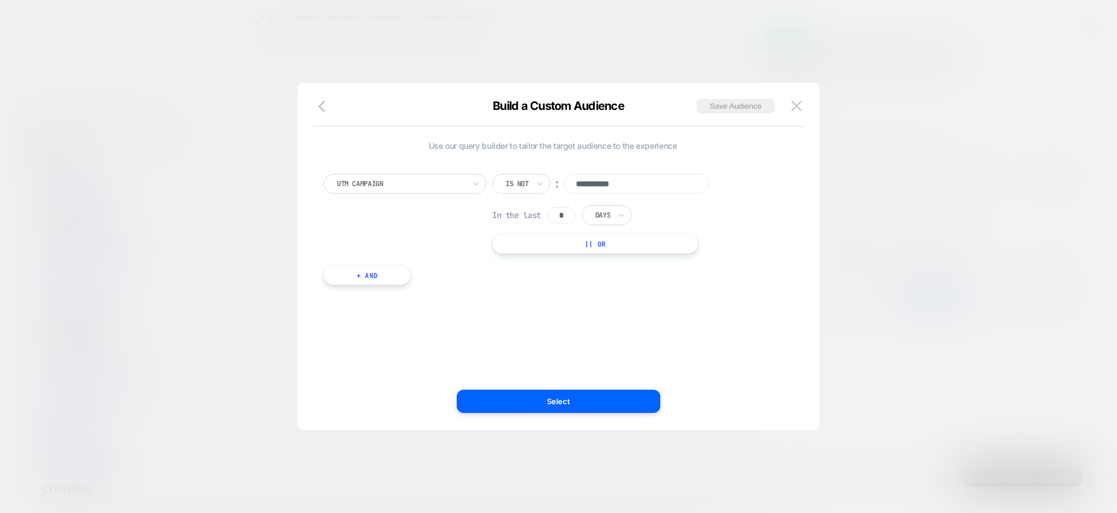
click at [386, 276] on button "+ And" at bounding box center [366, 275] width 87 height 20
click at [400, 279] on div "Predefined Audience" at bounding box center [434, 287] width 163 height 20
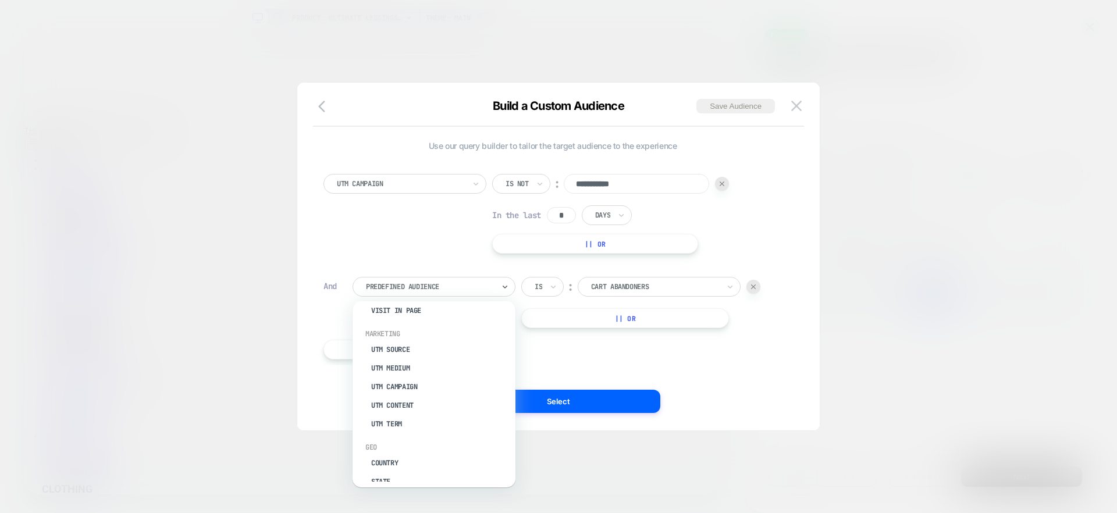
scroll to position [455, 0]
click at [538, 353] on div "**********" at bounding box center [553, 260] width 470 height 209
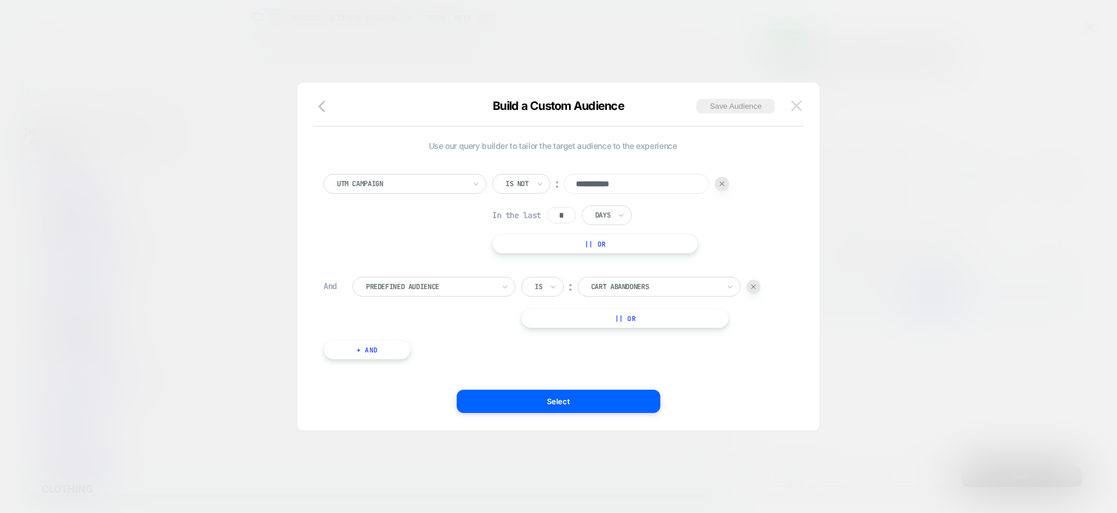
click at [793, 113] on button at bounding box center [796, 105] width 17 height 17
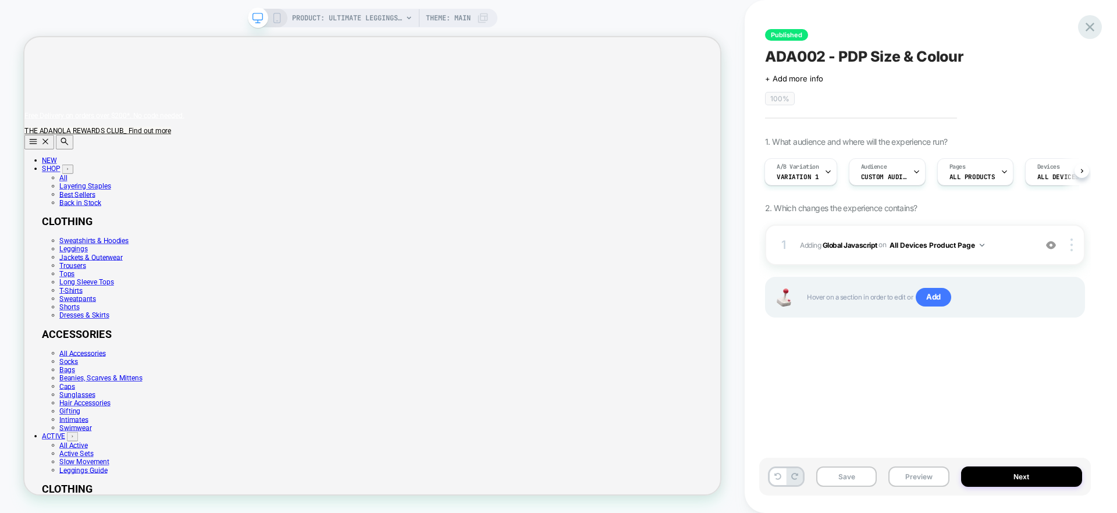
click at [1091, 20] on icon at bounding box center [1090, 27] width 16 height 16
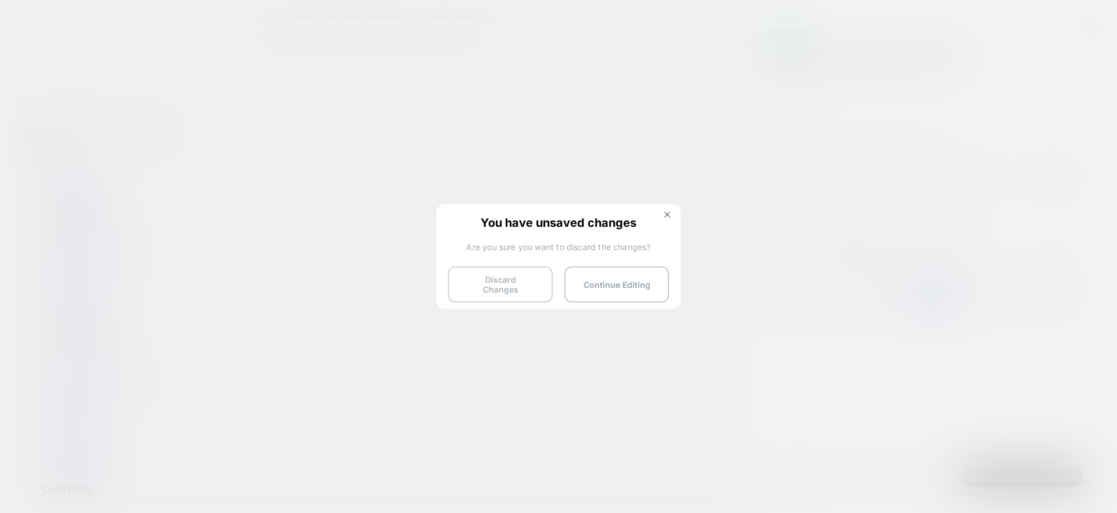
drag, startPoint x: 512, startPoint y: 274, endPoint x: 616, endPoint y: 261, distance: 104.9
click at [512, 274] on button "Discard Changes" at bounding box center [500, 284] width 105 height 36
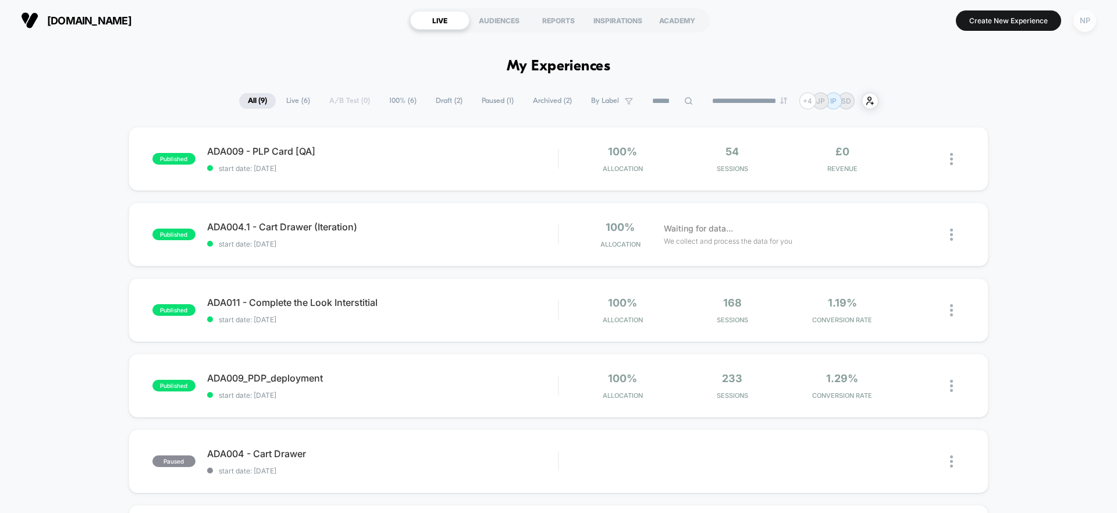
click at [1079, 22] on div "NP" at bounding box center [1084, 20] width 23 height 23
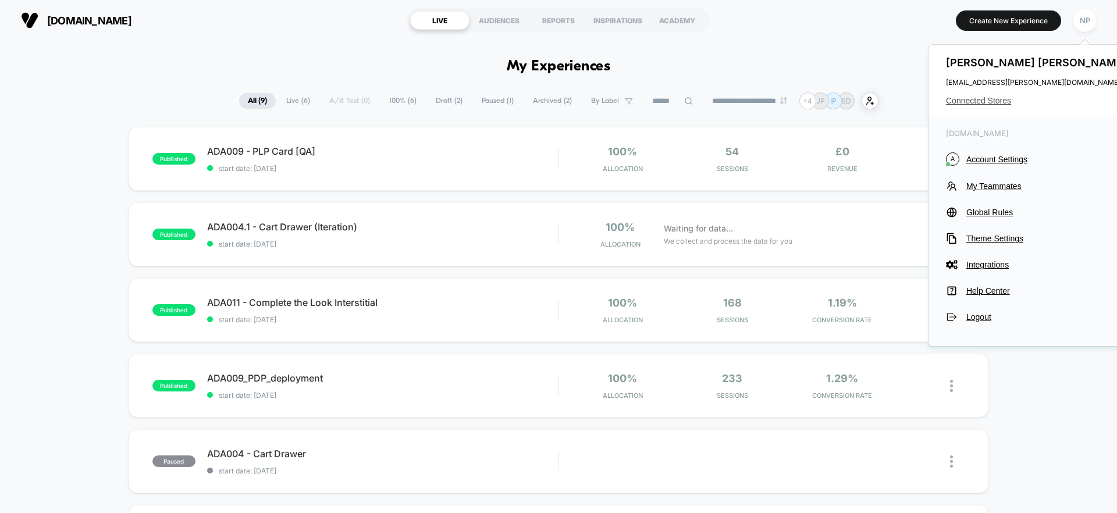
click at [974, 104] on span "Connected Stores" at bounding box center [1038, 100] width 184 height 9
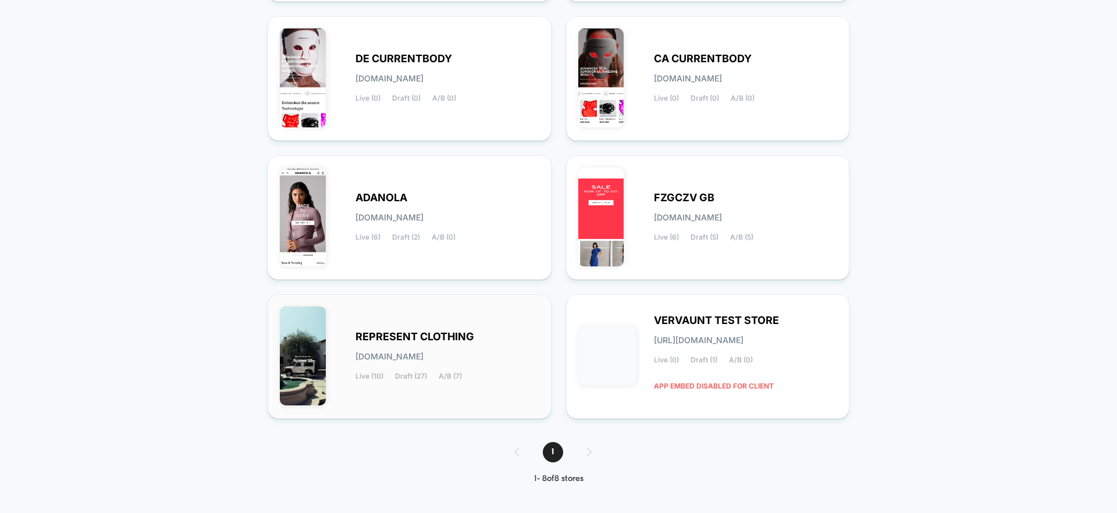
click at [464, 341] on span "REPRESENT CLOTHING" at bounding box center [414, 337] width 119 height 8
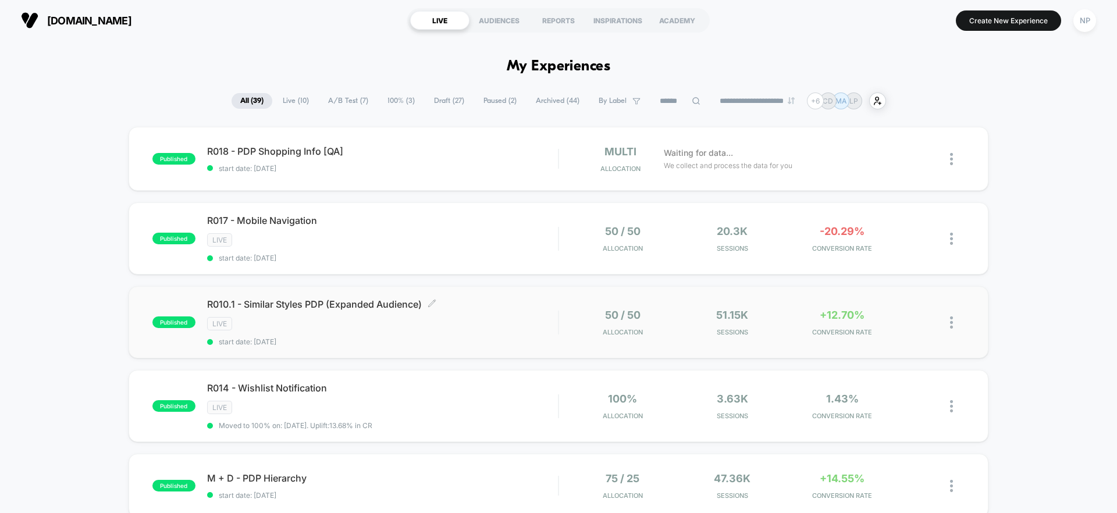
click at [430, 330] on div "LIVE" at bounding box center [382, 323] width 351 height 13
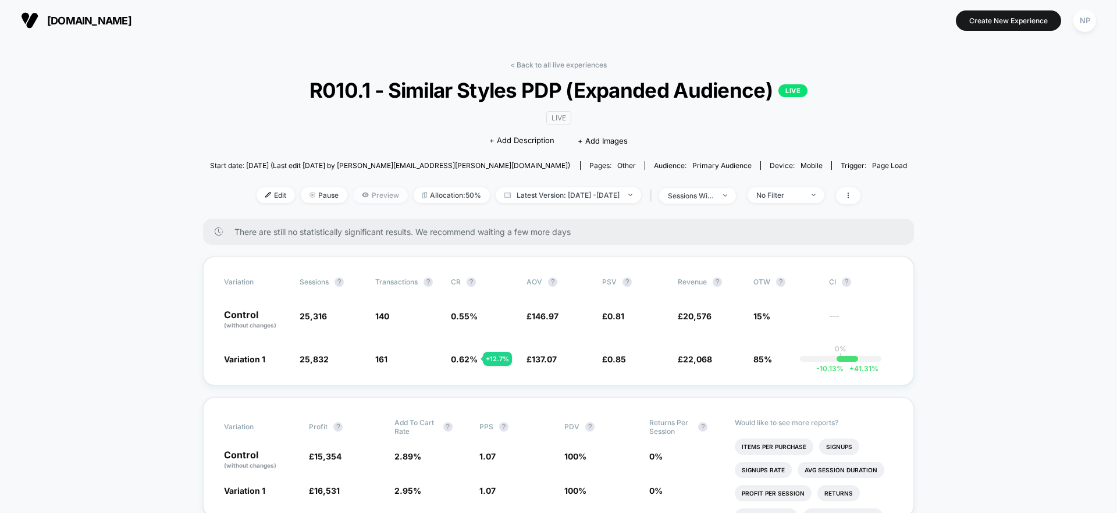
click at [365, 195] on icon at bounding box center [365, 194] width 1 height 1
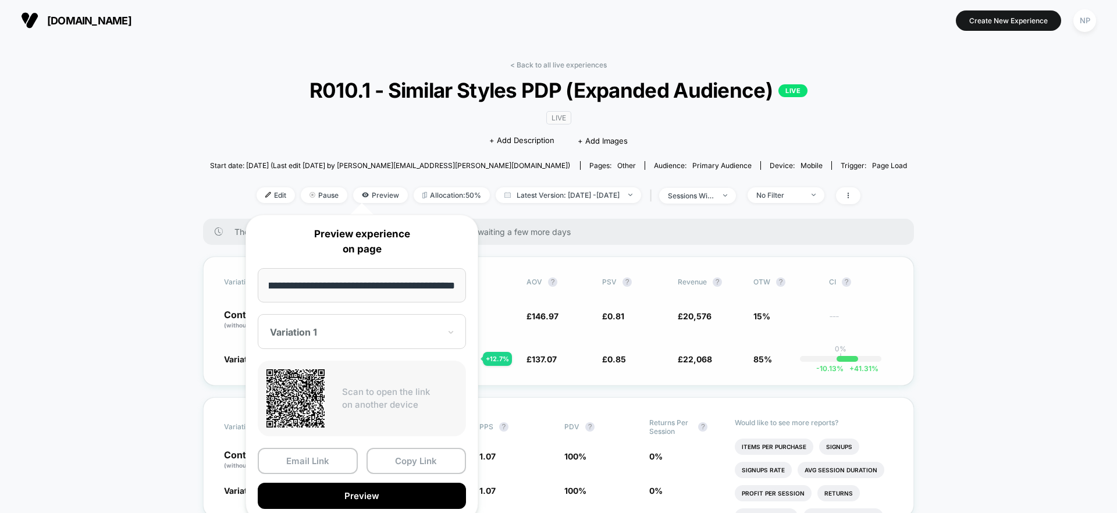
drag, startPoint x: 417, startPoint y: 461, endPoint x: 389, endPoint y: 363, distance: 102.2
click at [418, 460] on button "Copy Link" at bounding box center [416, 461] width 100 height 26
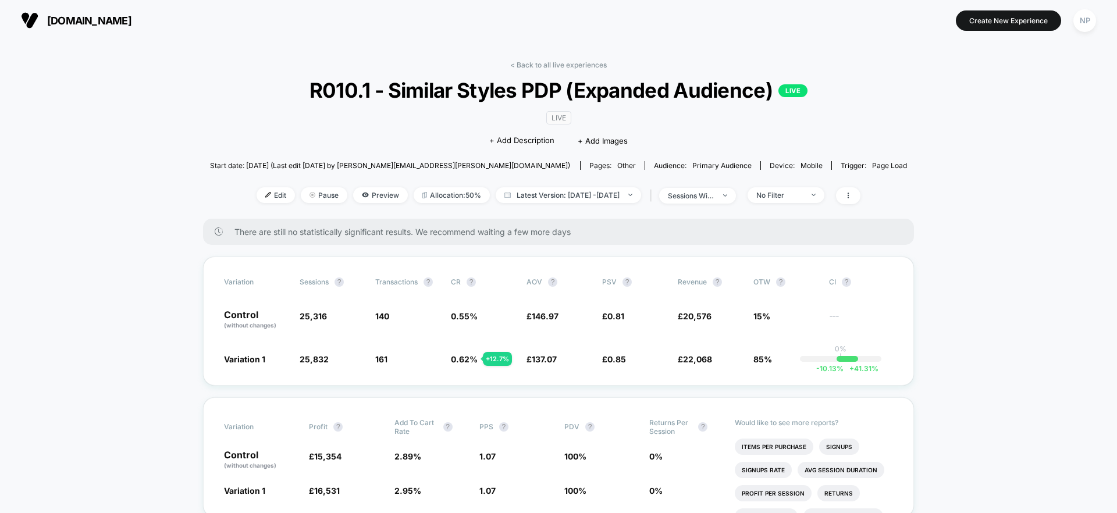
click at [549, 66] on link "< Back to all live experiences" at bounding box center [558, 64] width 97 height 9
